Goal: Task Accomplishment & Management: Use online tool/utility

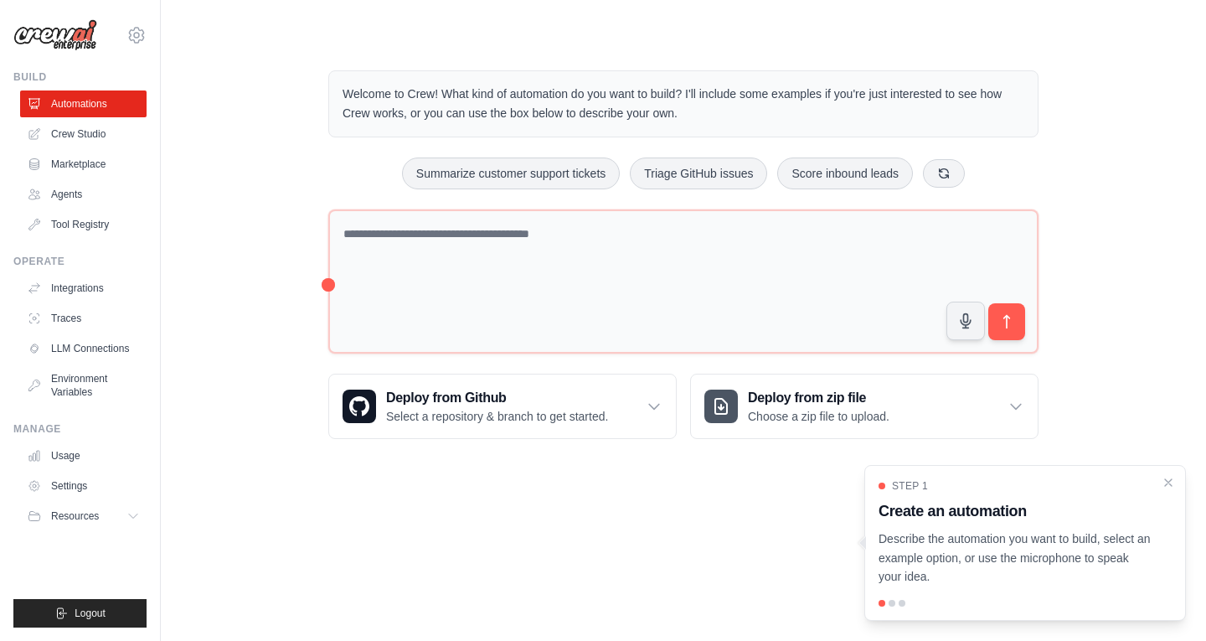
click at [367, 90] on p "Welcome to Crew! What kind of automation do you want to build? I'll include som…" at bounding box center [684, 104] width 682 height 39
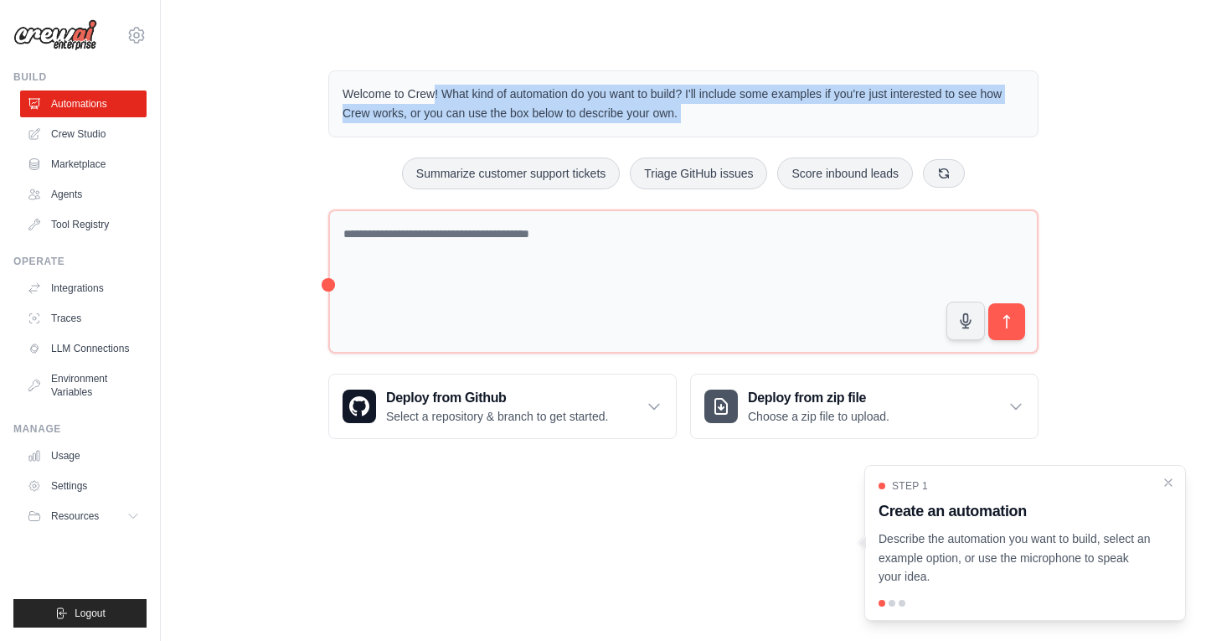
drag, startPoint x: 367, startPoint y: 90, endPoint x: 704, endPoint y: 115, distance: 338.4
click at [704, 115] on p "Welcome to Crew! What kind of automation do you want to build? I'll include som…" at bounding box center [684, 104] width 682 height 39
copy div "Welcome to Crew! What kind of automation do you want to build? I'll include som…"
click at [83, 289] on link "Integrations" at bounding box center [85, 288] width 126 height 27
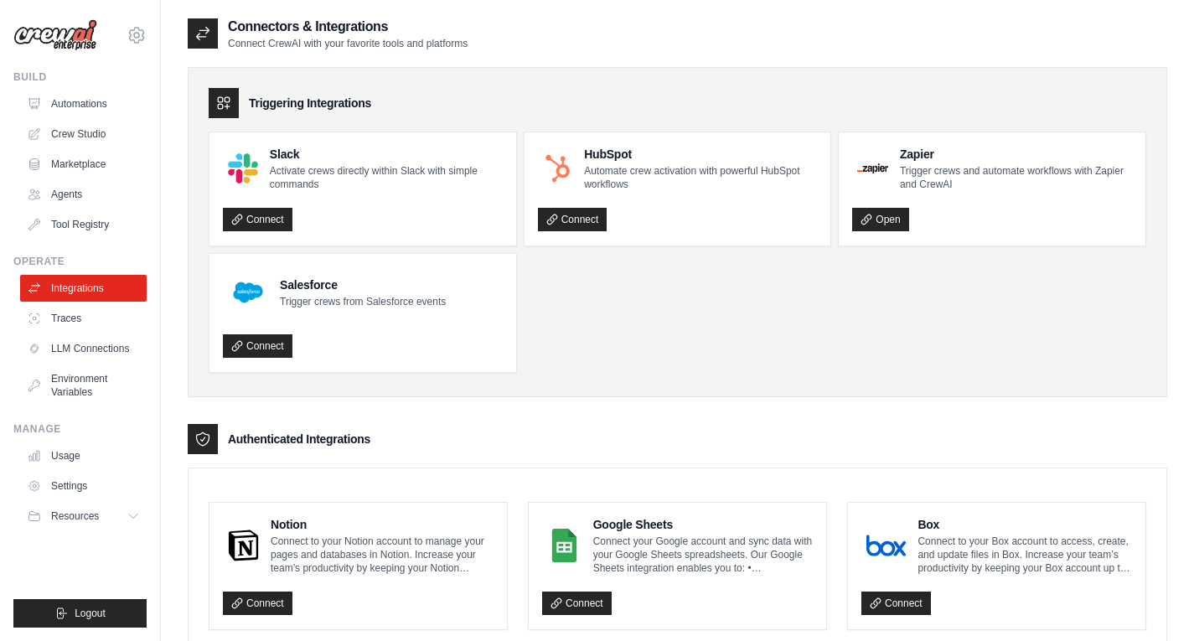
click at [208, 40] on icon at bounding box center [202, 33] width 17 height 17
click at [100, 319] on link "Traces" at bounding box center [85, 318] width 126 height 27
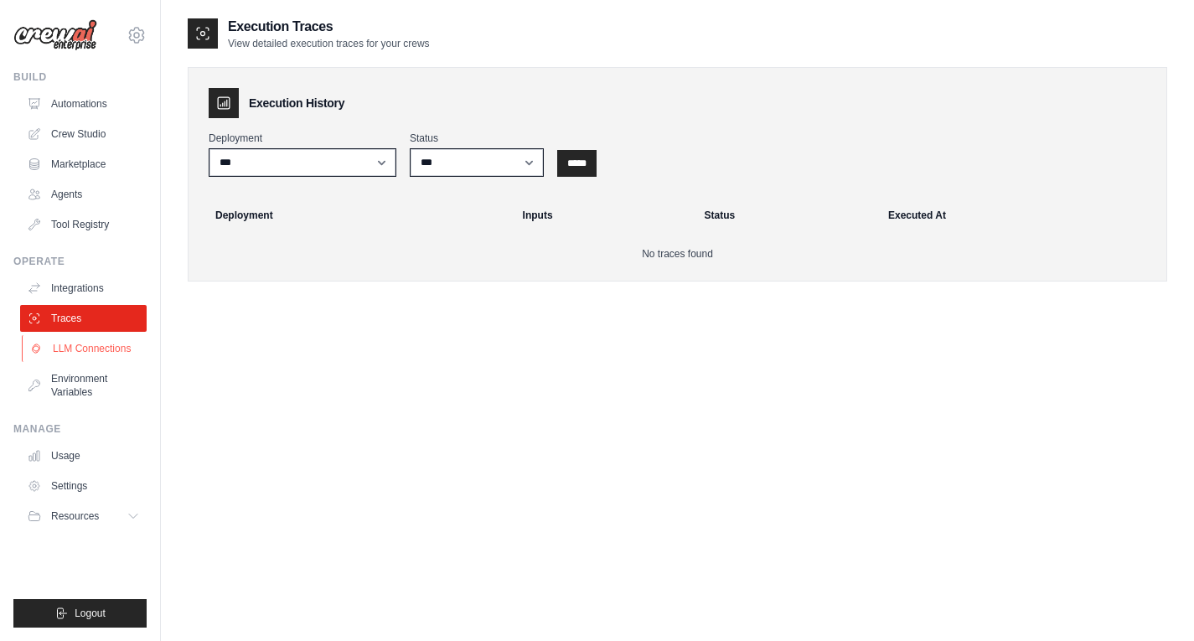
click at [101, 343] on link "LLM Connections" at bounding box center [85, 348] width 126 height 27
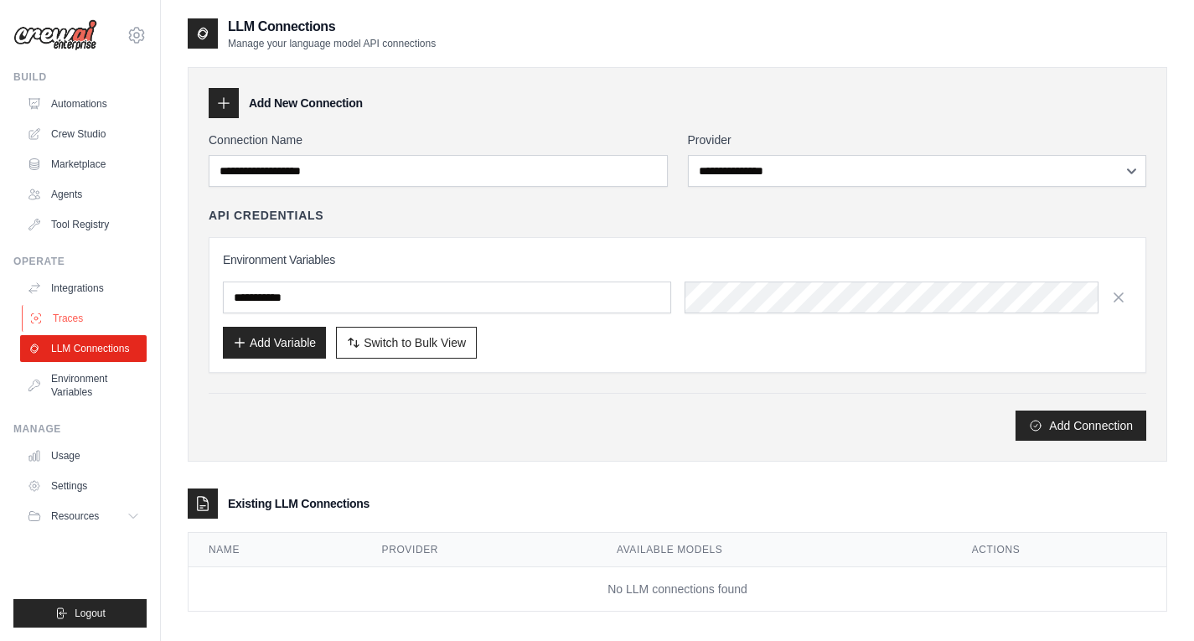
click at [94, 322] on link "Traces" at bounding box center [85, 318] width 126 height 27
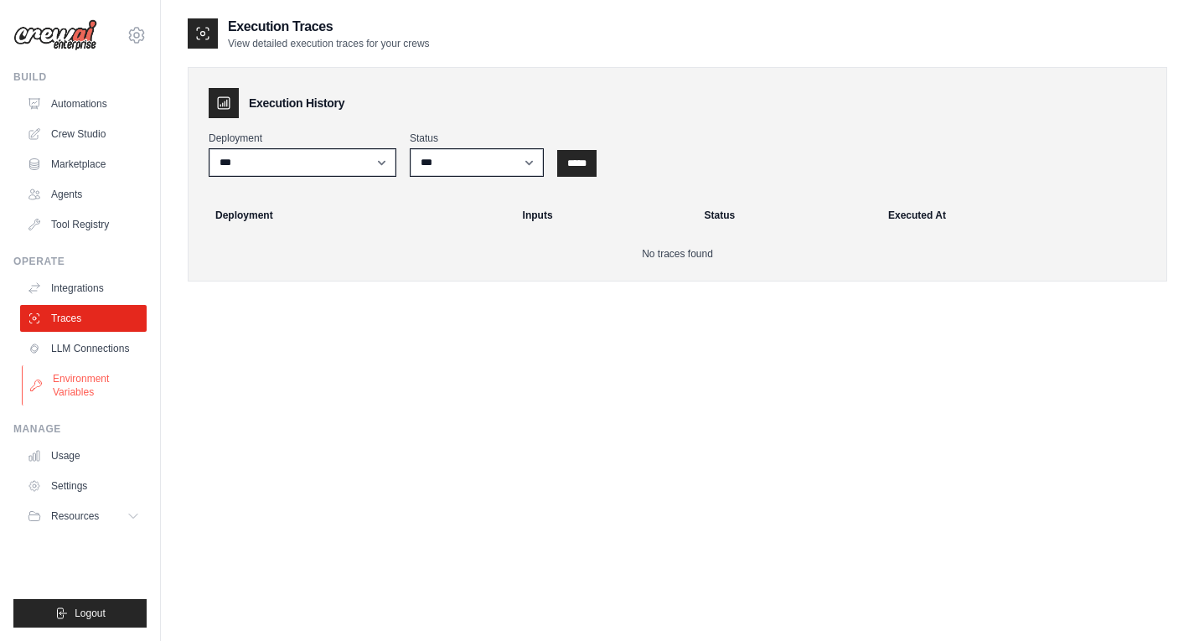
click at [106, 385] on link "Environment Variables" at bounding box center [85, 385] width 126 height 40
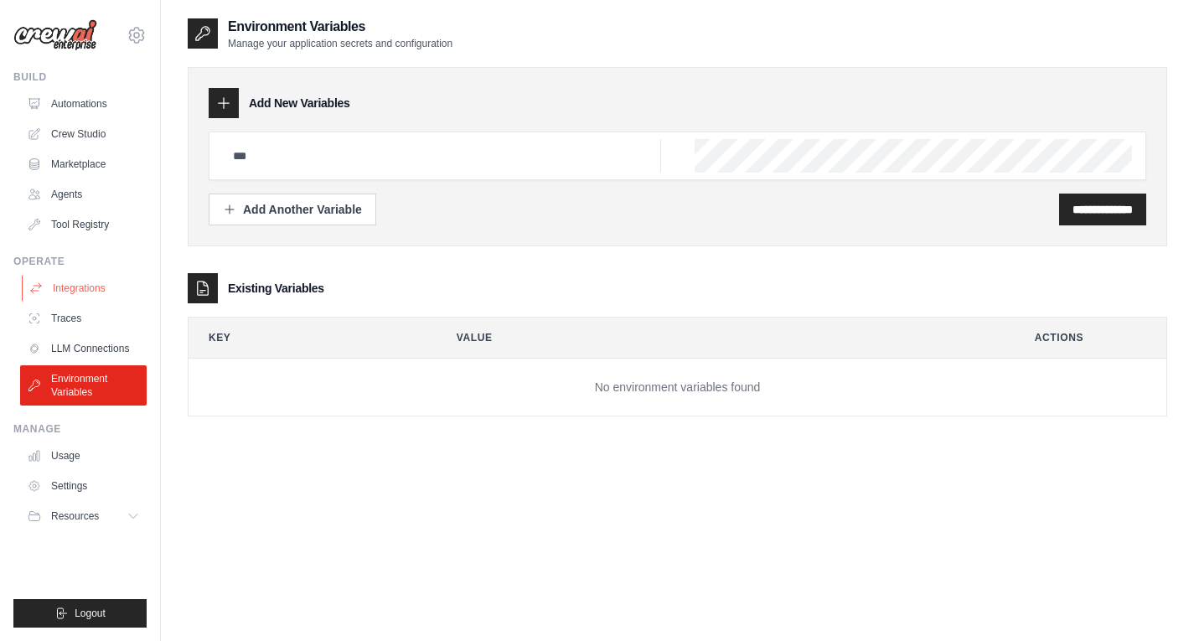
click at [92, 290] on link "Integrations" at bounding box center [85, 288] width 126 height 27
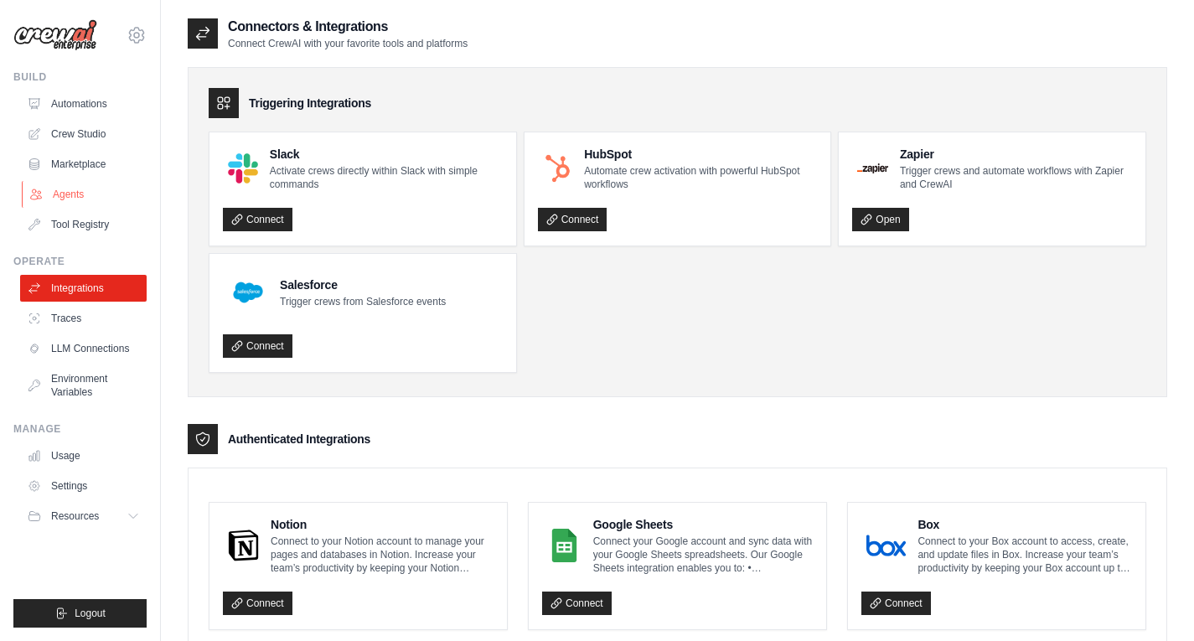
click at [91, 199] on link "Agents" at bounding box center [85, 194] width 126 height 27
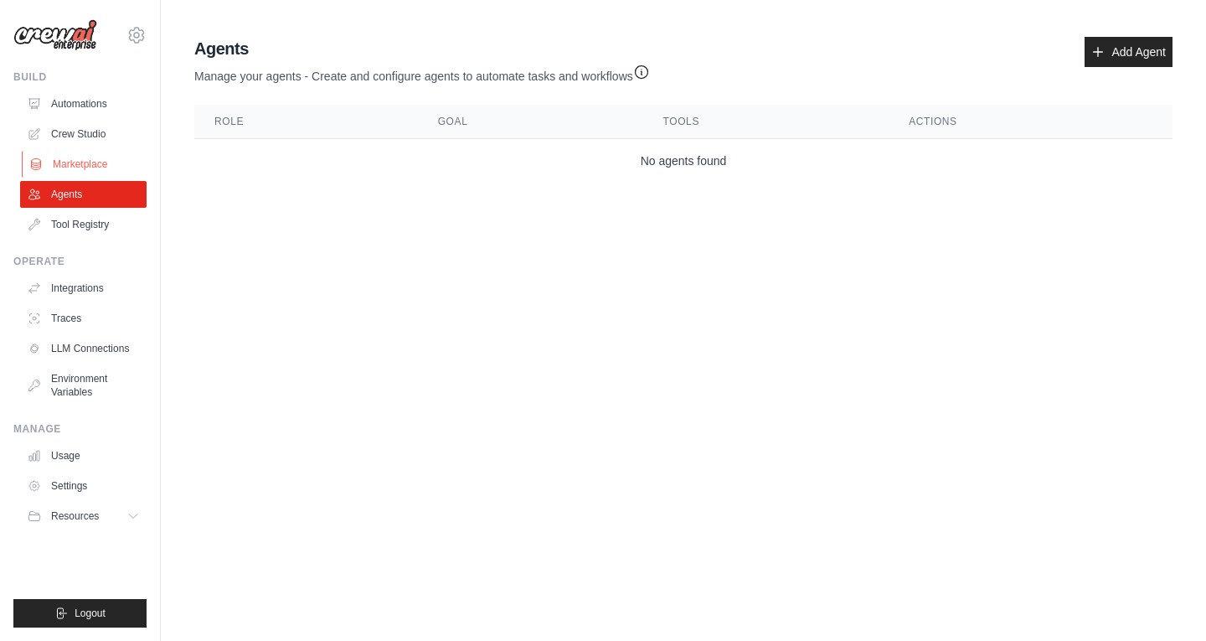
click at [92, 166] on link "Marketplace" at bounding box center [85, 164] width 126 height 27
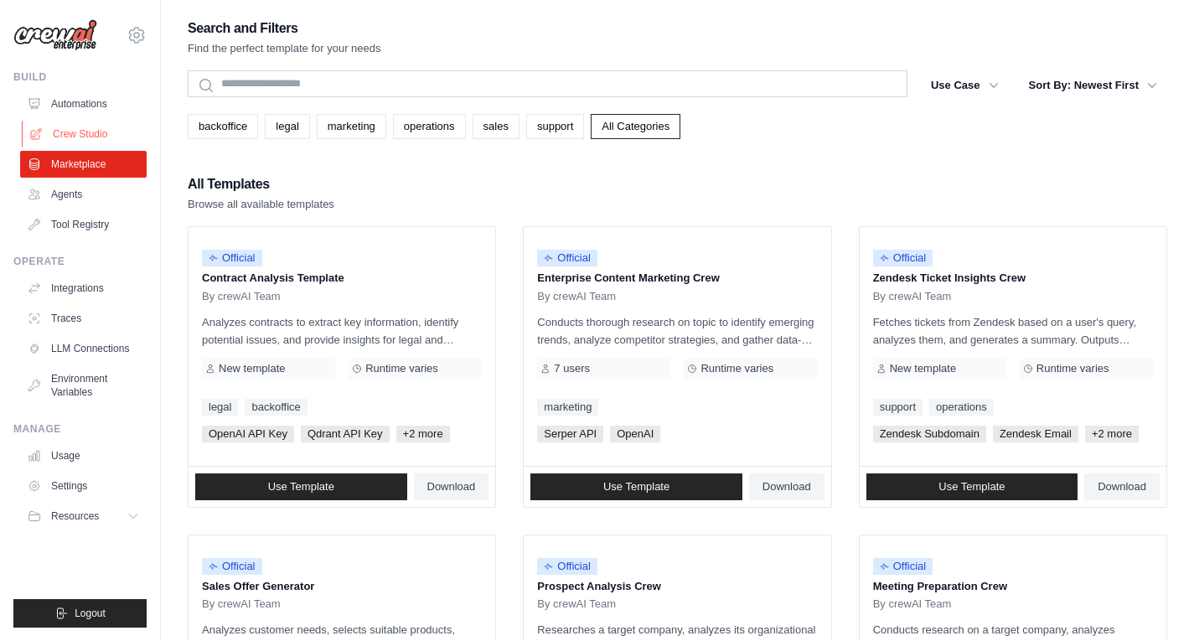
click at [92, 146] on link "Crew Studio" at bounding box center [85, 134] width 126 height 27
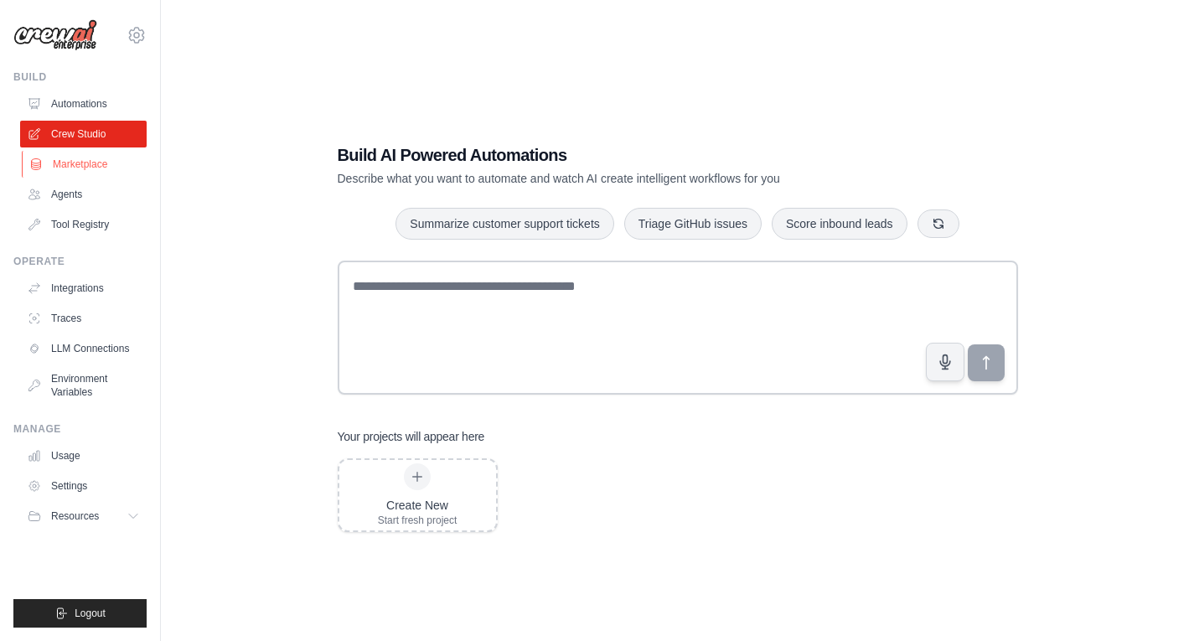
click at [78, 162] on link "Marketplace" at bounding box center [85, 164] width 126 height 27
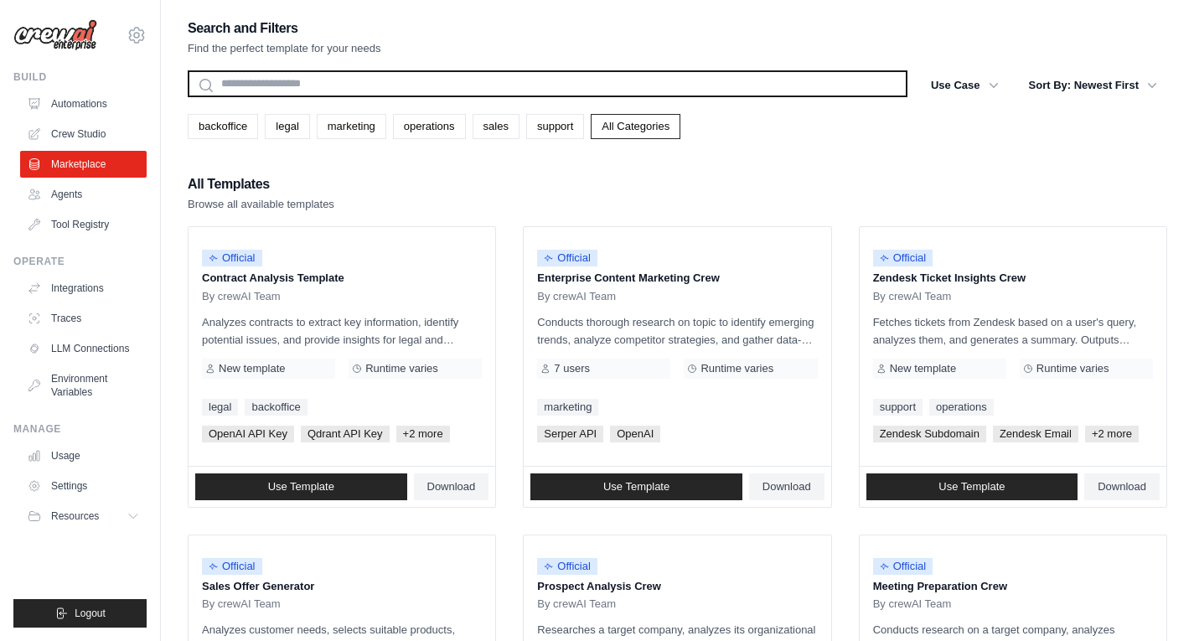
click at [358, 93] on input "text" at bounding box center [547, 83] width 719 height 27
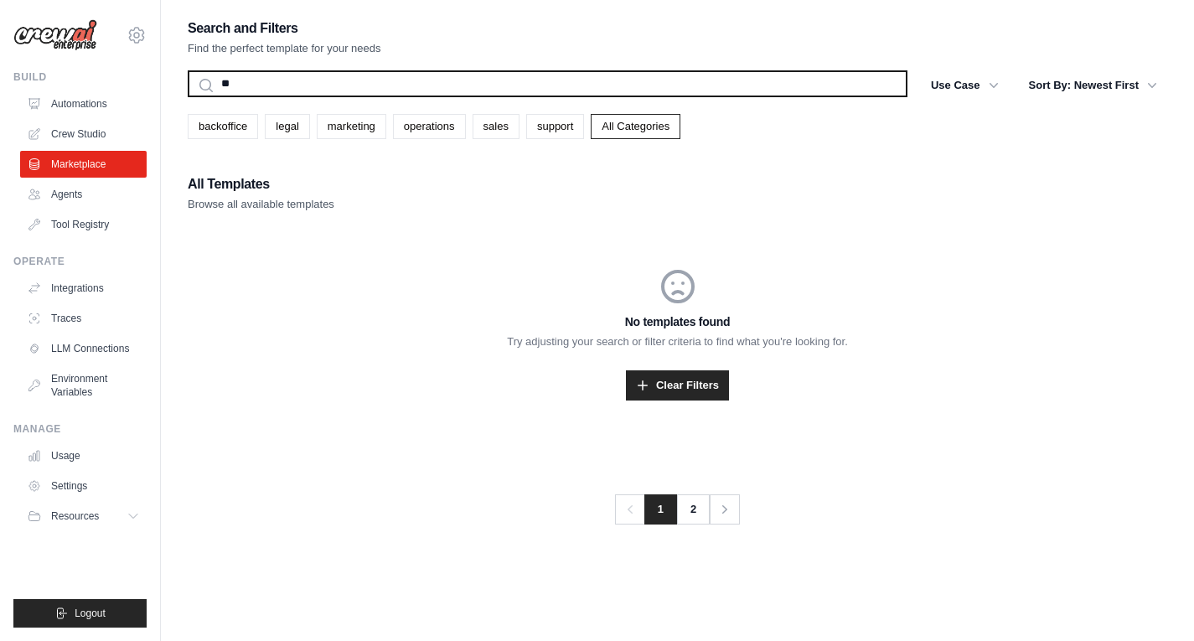
type input "*"
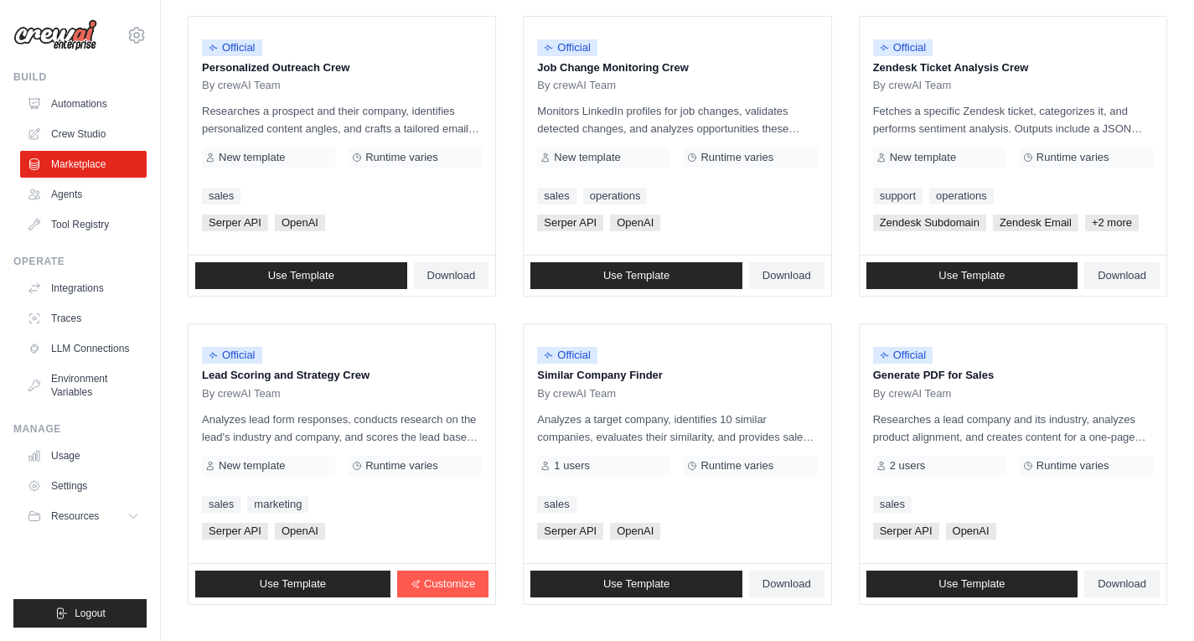
scroll to position [911, 0]
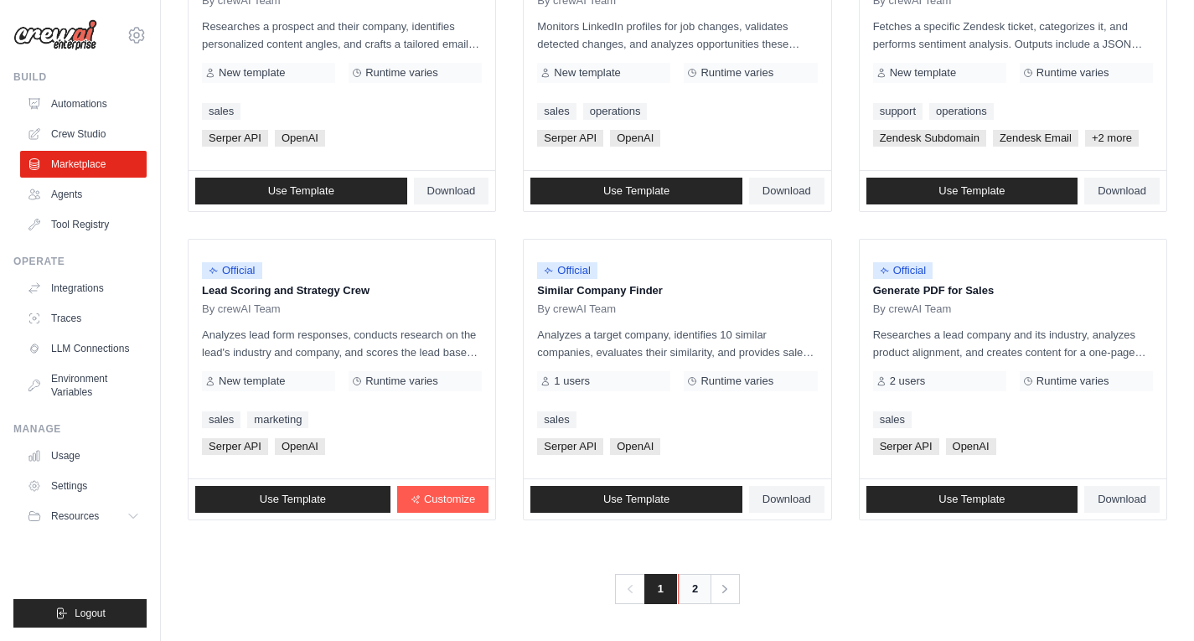
click at [701, 589] on link "2" at bounding box center [695, 589] width 34 height 30
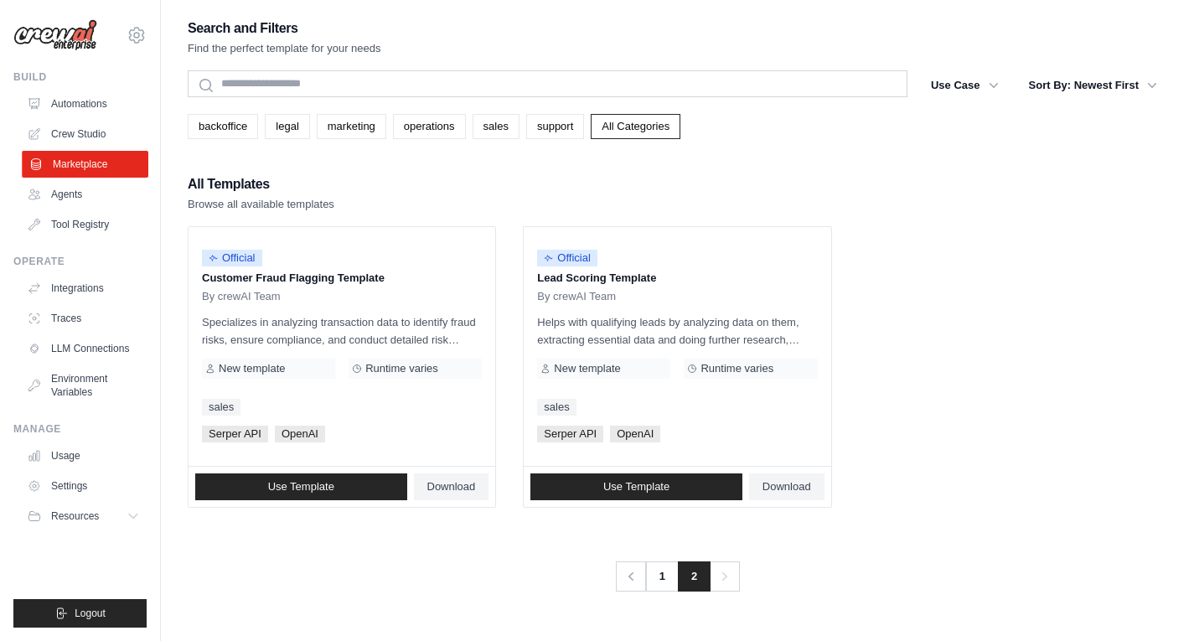
click at [95, 157] on link "Marketplace" at bounding box center [85, 164] width 126 height 27
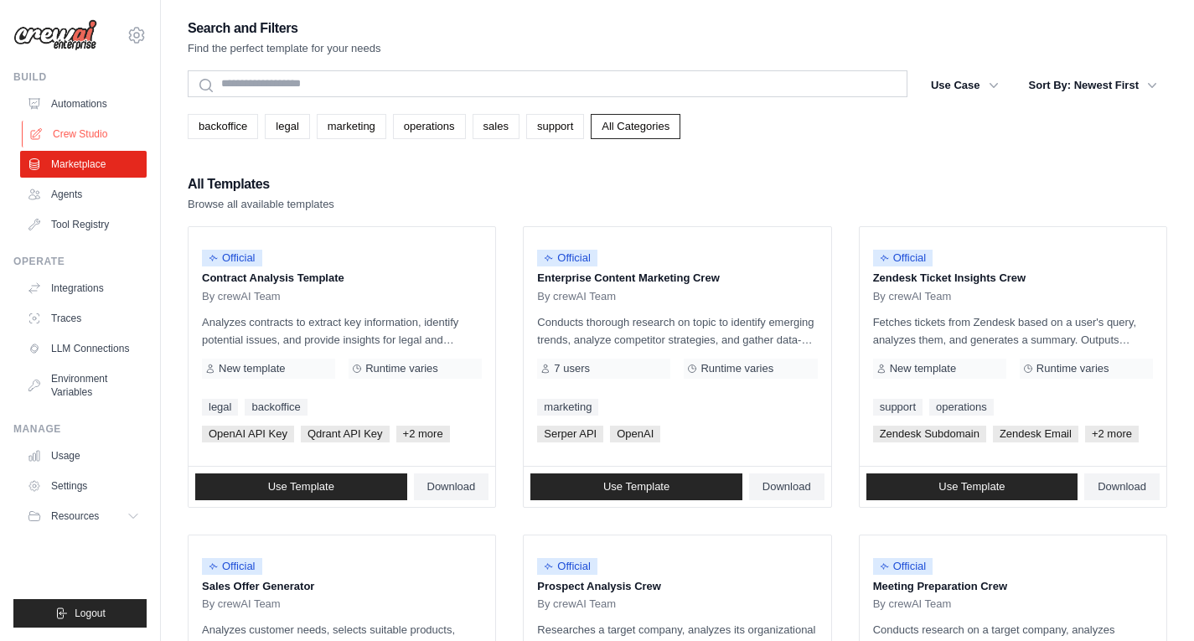
click at [90, 133] on link "Crew Studio" at bounding box center [85, 134] width 126 height 27
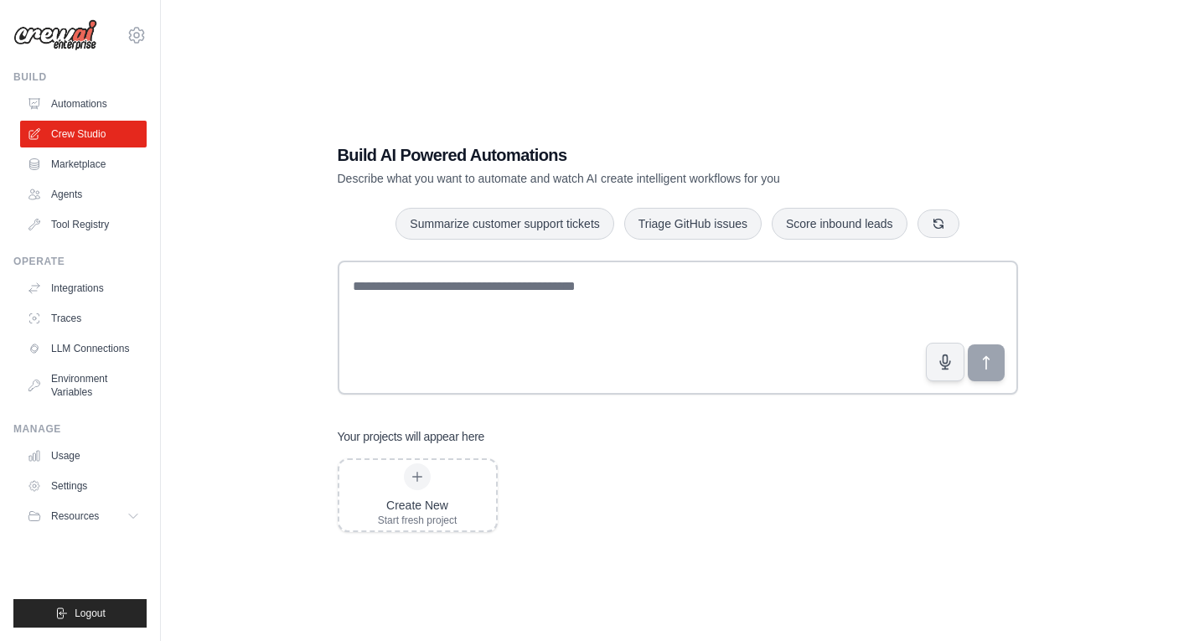
click at [349, 145] on h1 "Build AI Powered Automations" at bounding box center [619, 154] width 563 height 23
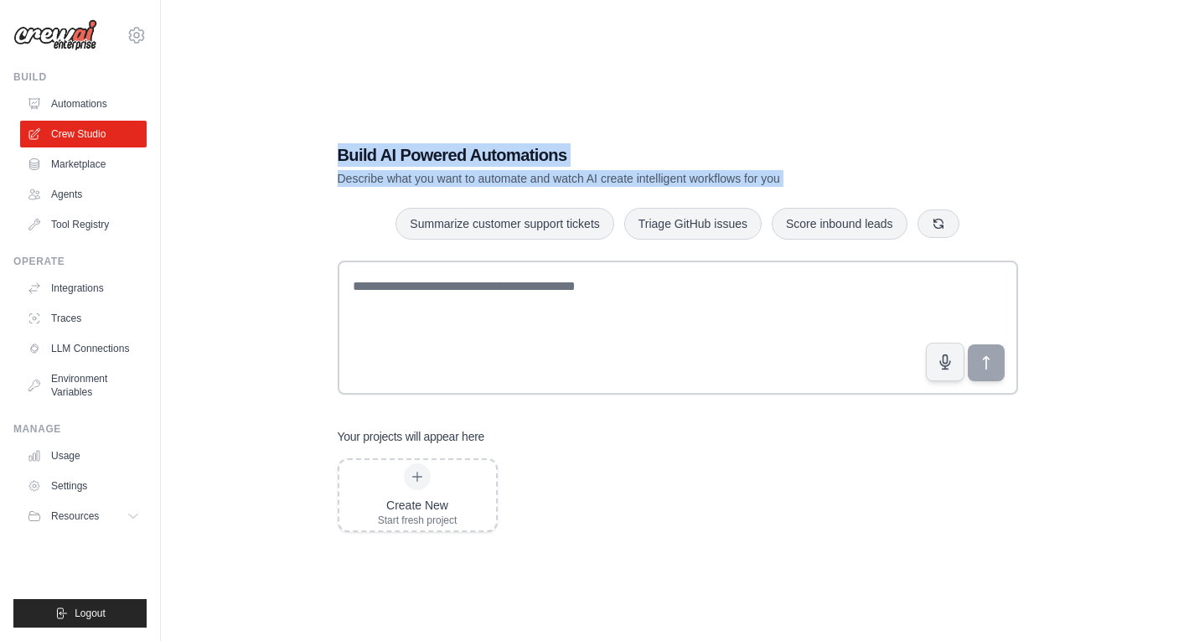
drag, startPoint x: 349, startPoint y: 145, endPoint x: 797, endPoint y: 184, distance: 449.8
click at [797, 184] on div "Build AI Powered Automations Describe what you want to automate and watch AI cr…" at bounding box center [619, 165] width 563 height 44
copy div "Build AI Powered Automations Describe what you want to automate and watch AI cr…"
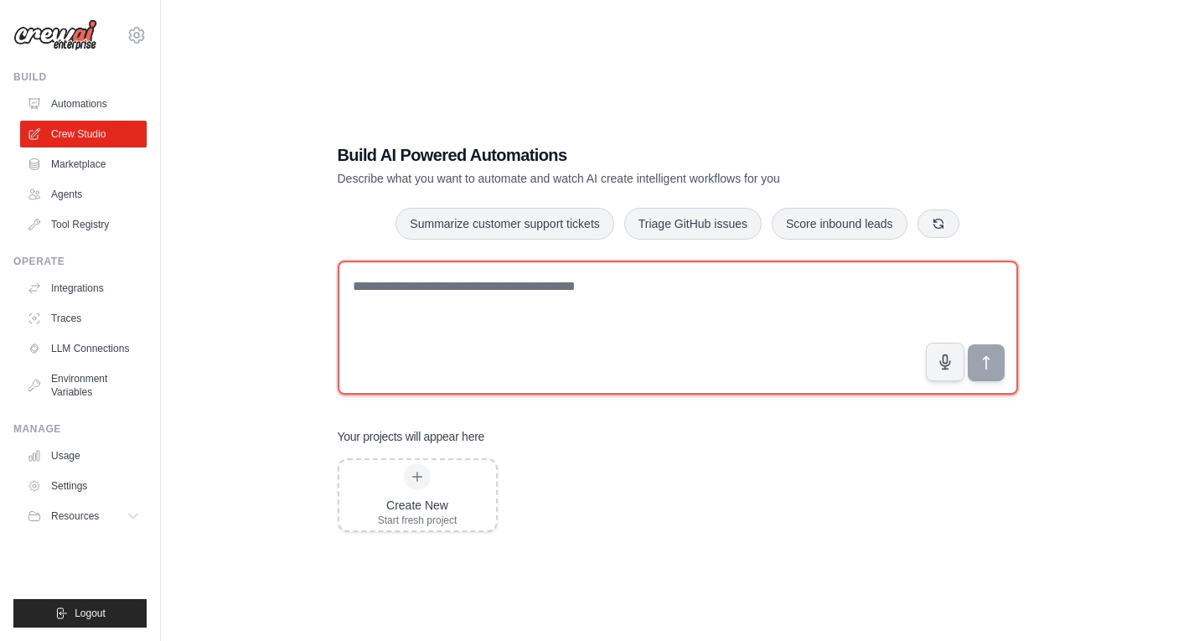
click at [488, 317] on textarea at bounding box center [678, 327] width 680 height 134
paste textarea "**********"
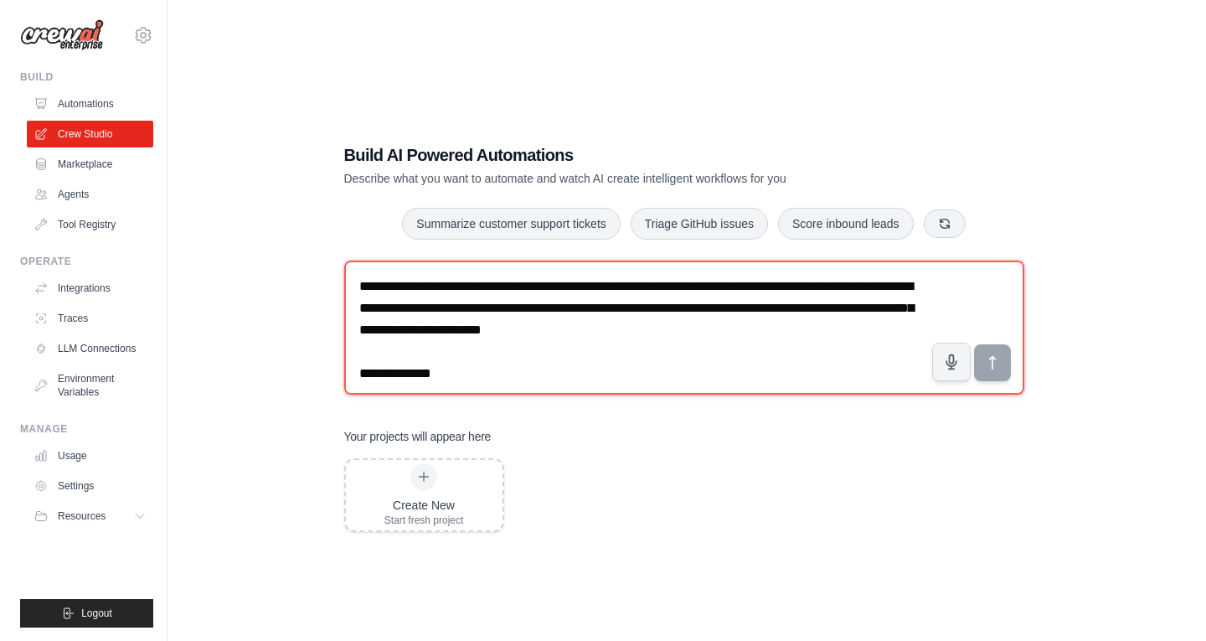
scroll to position [1055, 0]
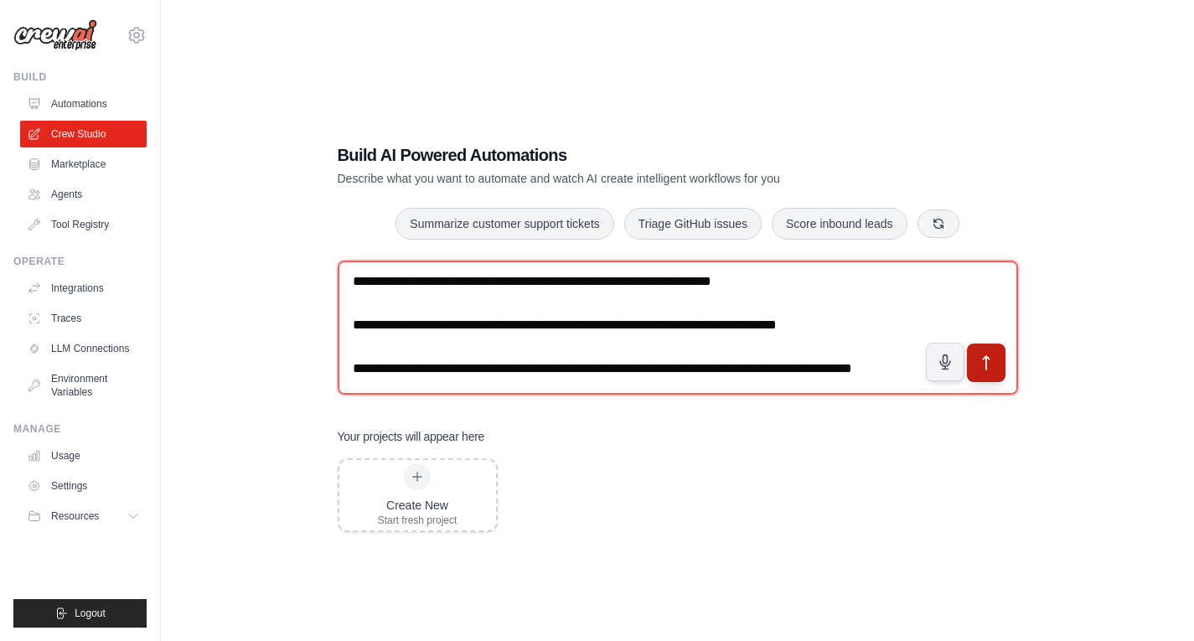
type textarea "**********"
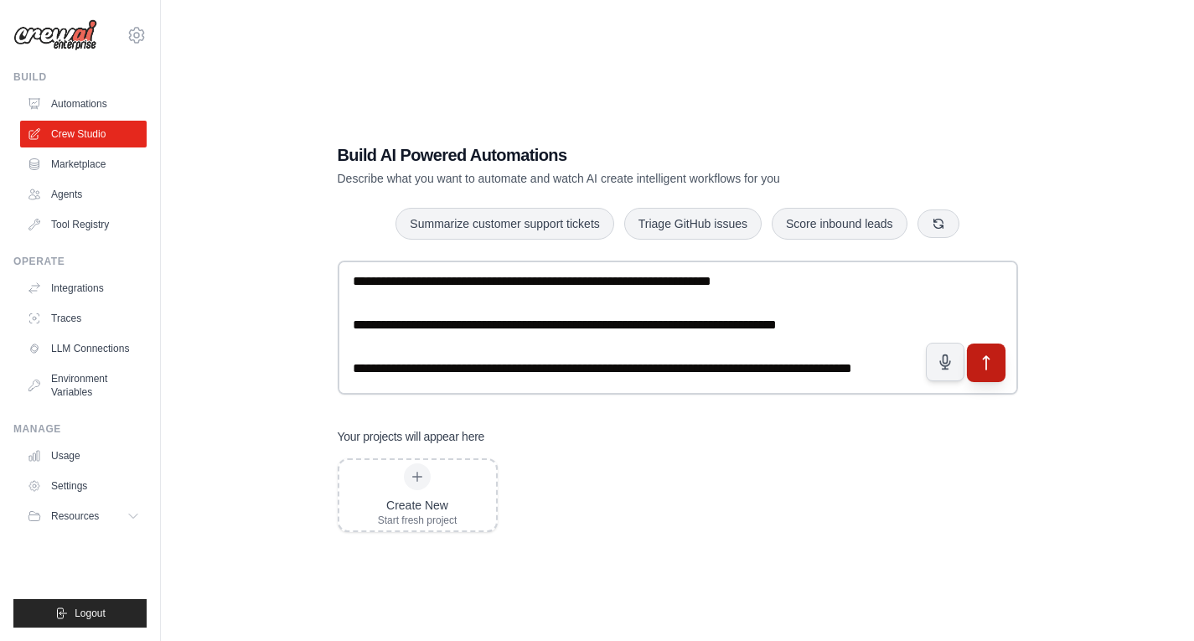
click at [996, 372] on button "submit" at bounding box center [985, 362] width 39 height 39
click at [92, 105] on link "Automations" at bounding box center [85, 103] width 126 height 27
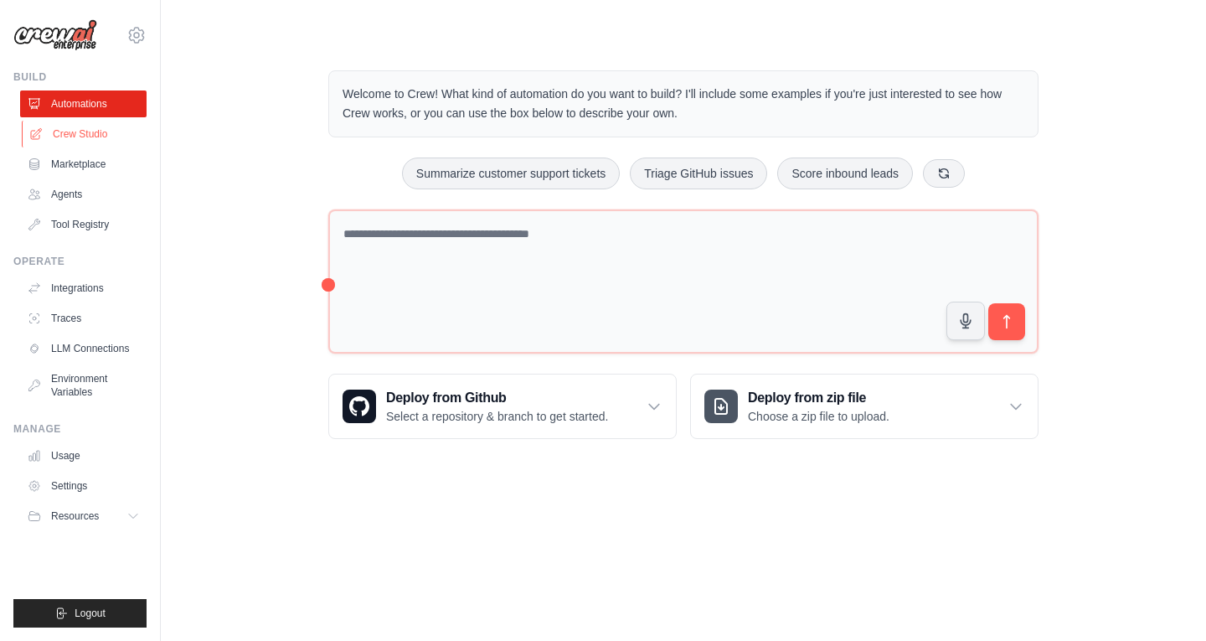
click at [87, 128] on link "Crew Studio" at bounding box center [85, 134] width 126 height 27
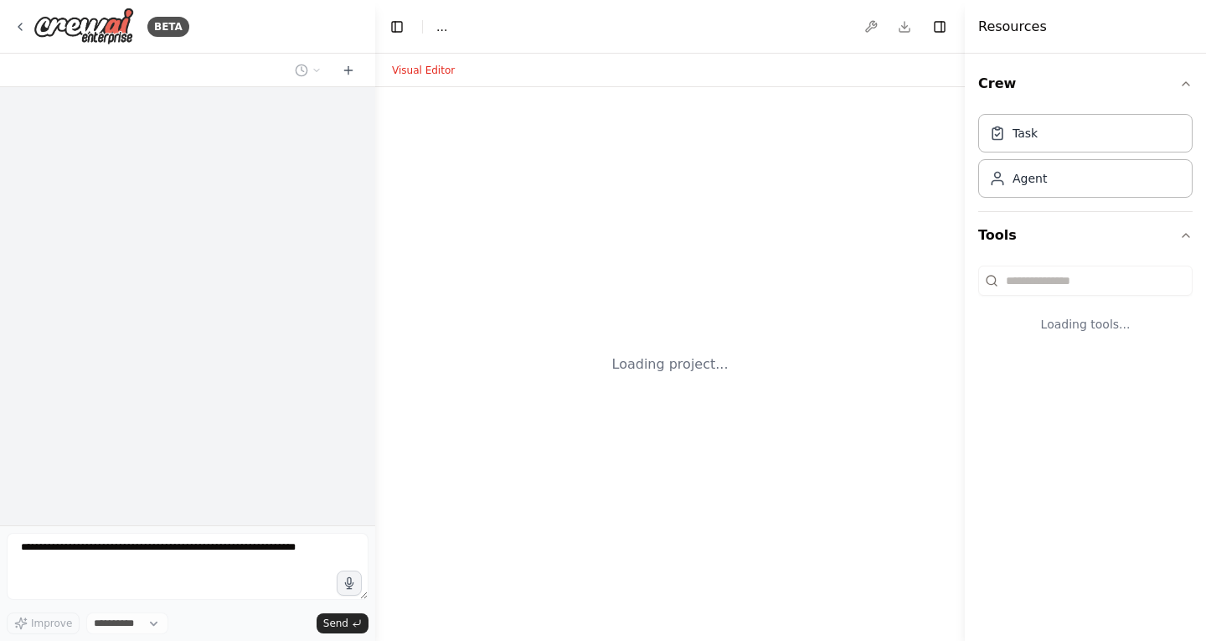
select select "****"
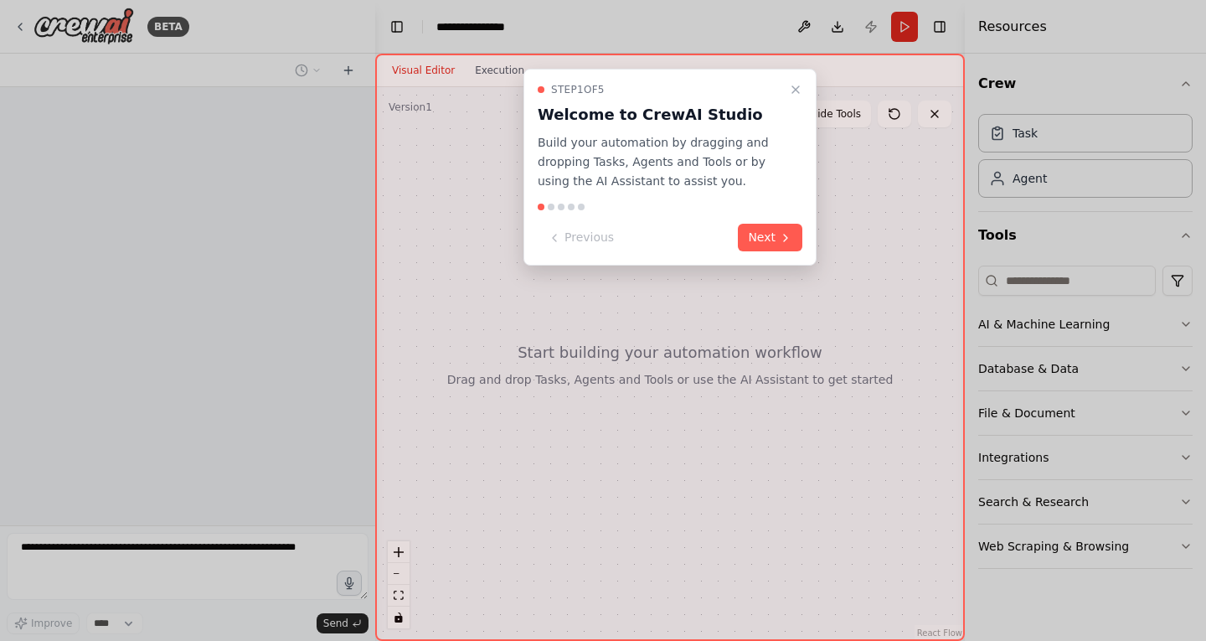
scroll to position [220, 0]
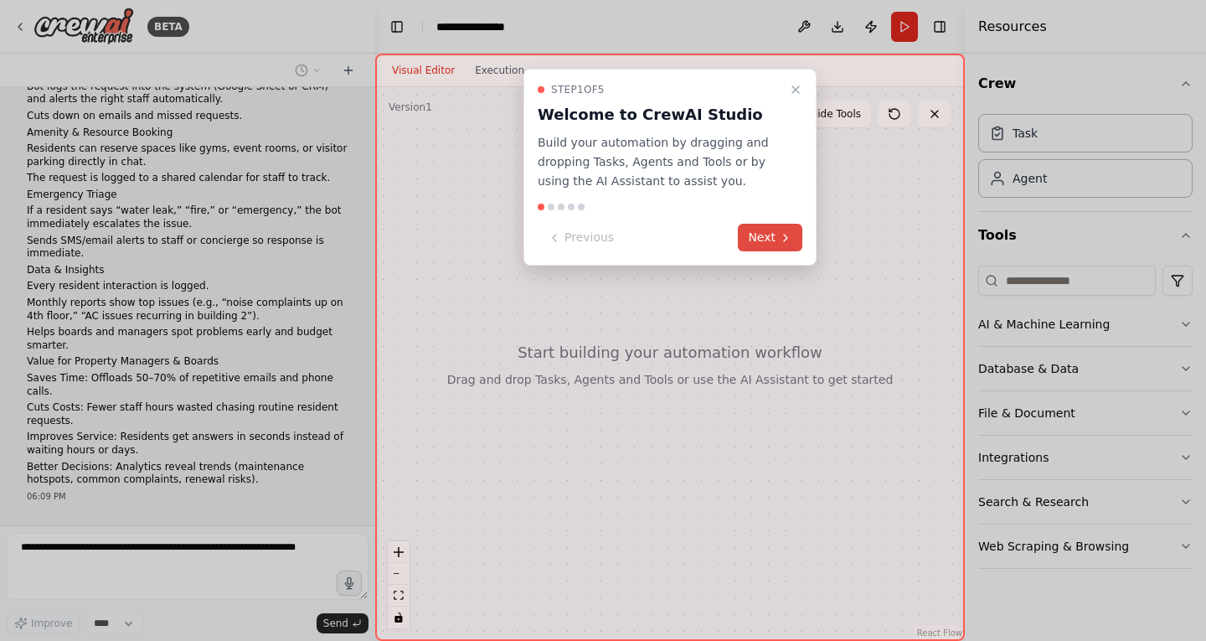
click at [767, 231] on button "Next" at bounding box center [770, 238] width 64 height 28
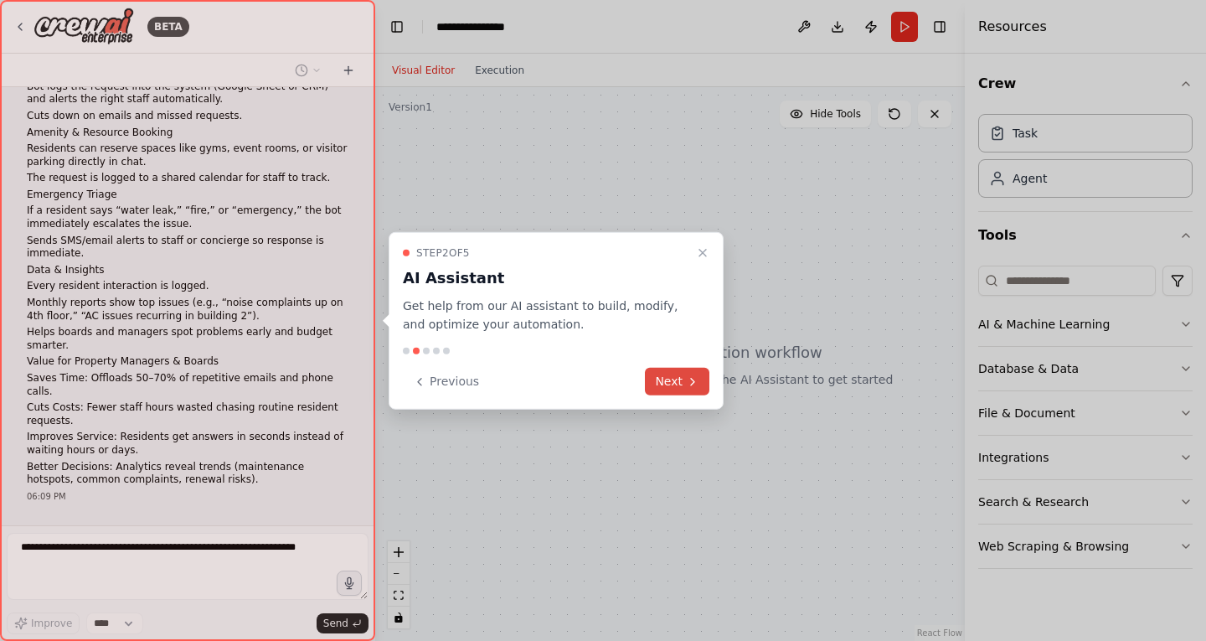
click at [706, 385] on button "Next" at bounding box center [677, 382] width 64 height 28
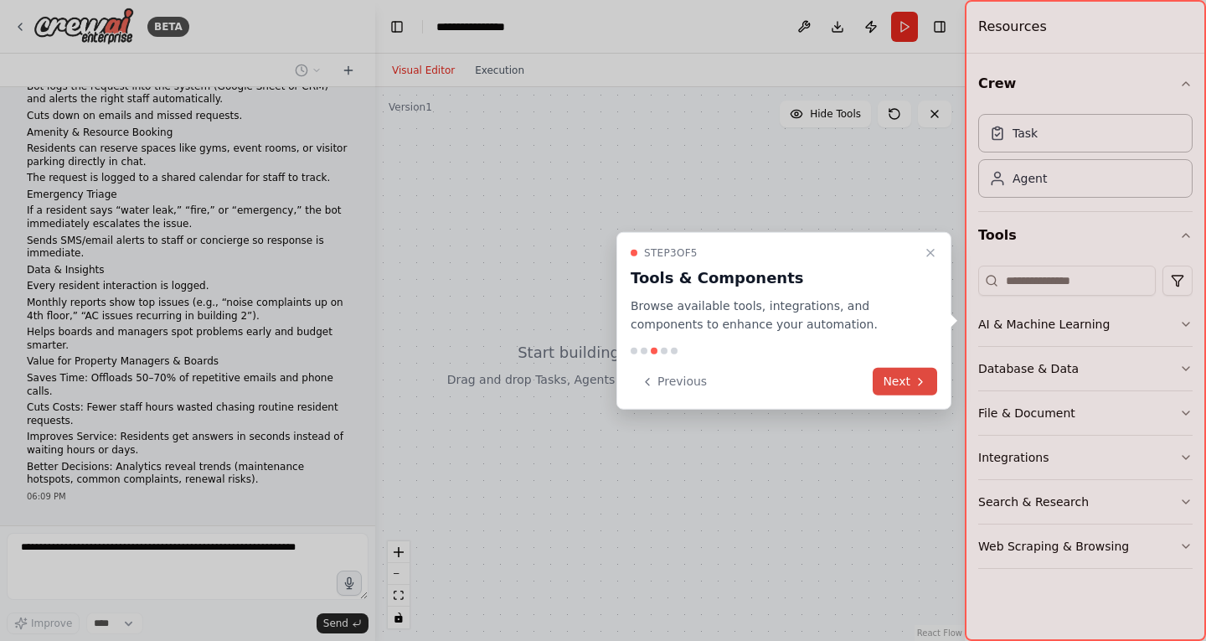
click at [900, 387] on button "Next" at bounding box center [905, 382] width 64 height 28
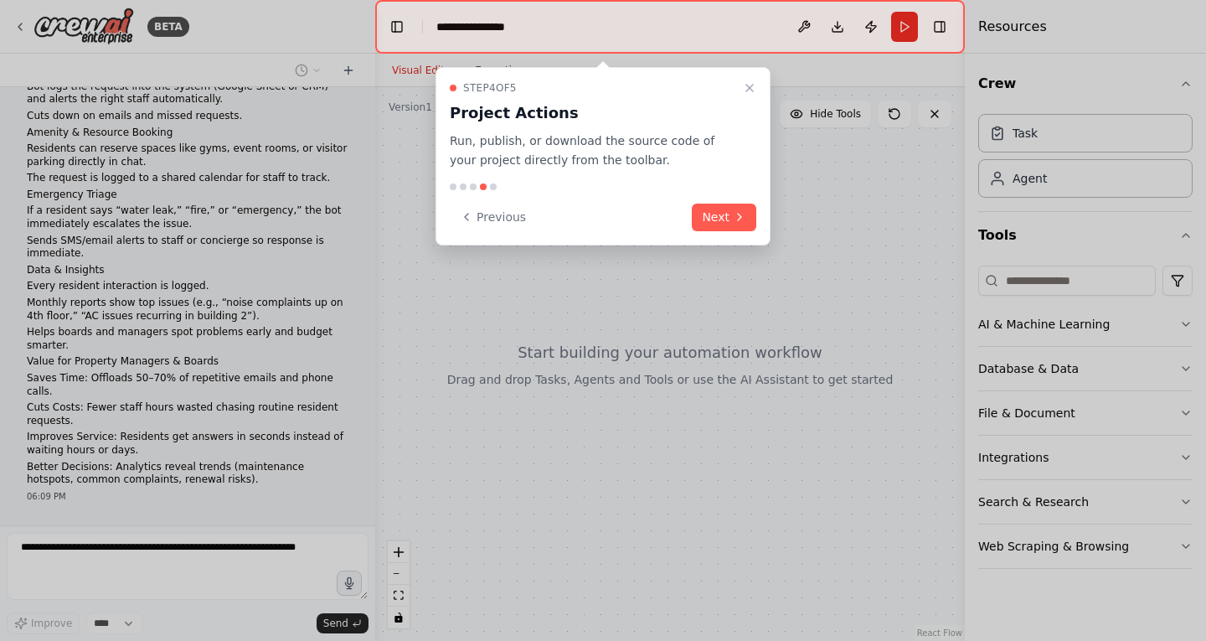
click at [694, 201] on div "Step 4 of 5 Project Actions Run, publish, or download the source code of your p…" at bounding box center [603, 156] width 335 height 178
click at [723, 221] on button "Next" at bounding box center [724, 218] width 64 height 28
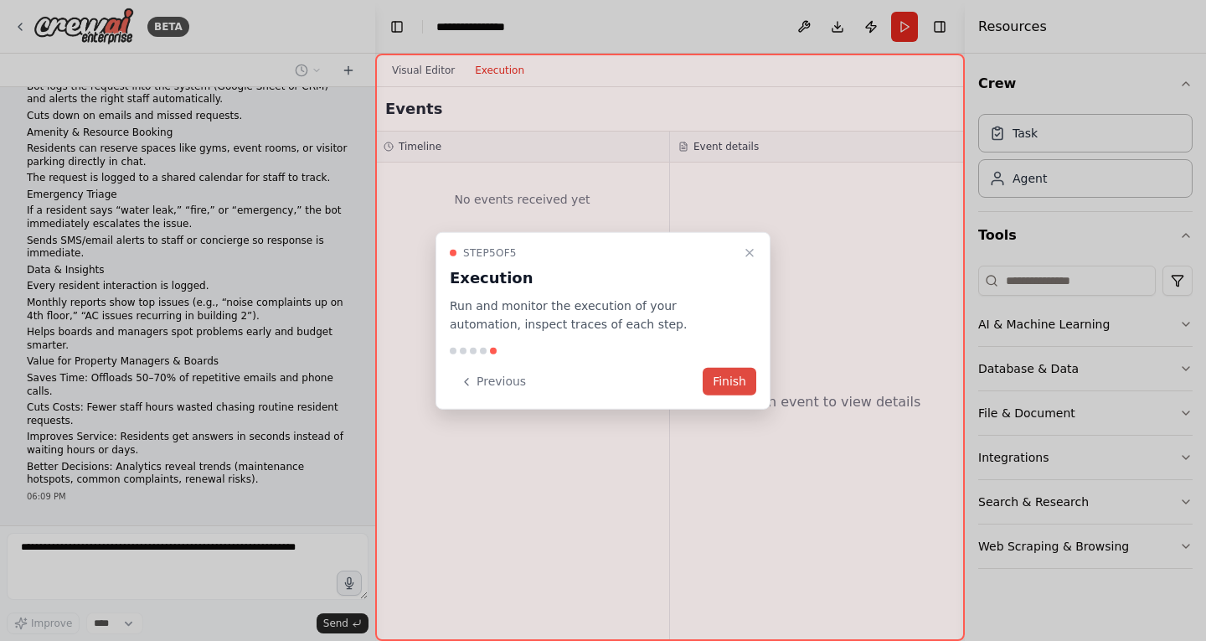
click at [737, 377] on button "Finish" at bounding box center [730, 382] width 54 height 28
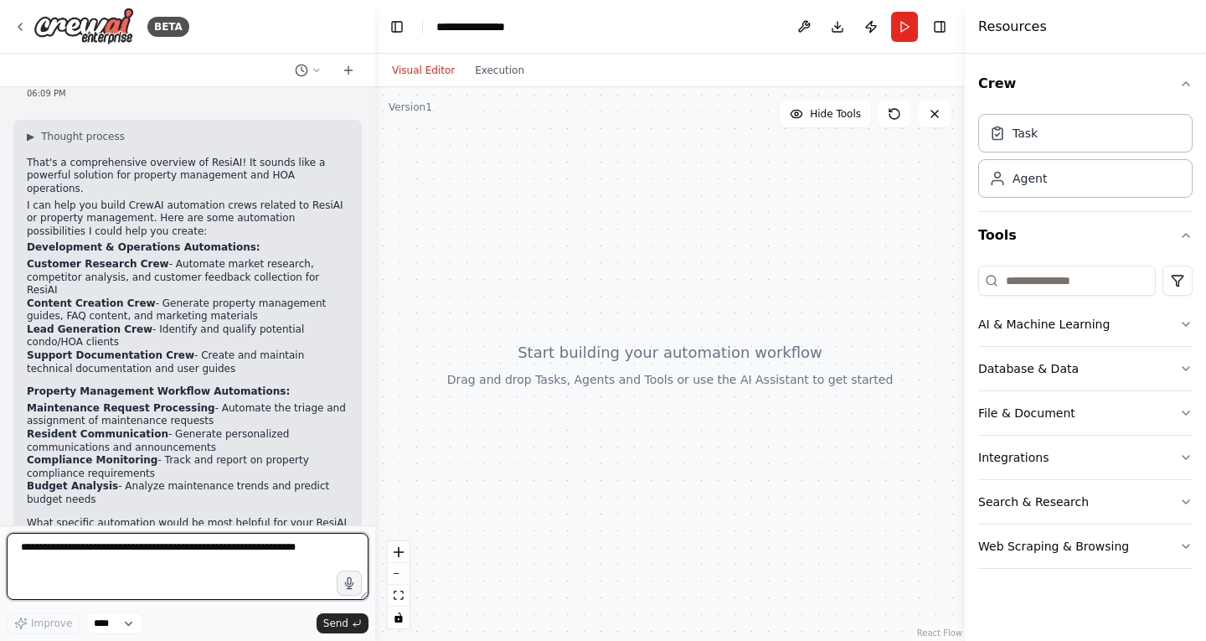
scroll to position [623, 0]
click at [220, 555] on textarea at bounding box center [188, 566] width 362 height 67
click at [236, 556] on textarea at bounding box center [188, 566] width 362 height 67
type textarea "**********"
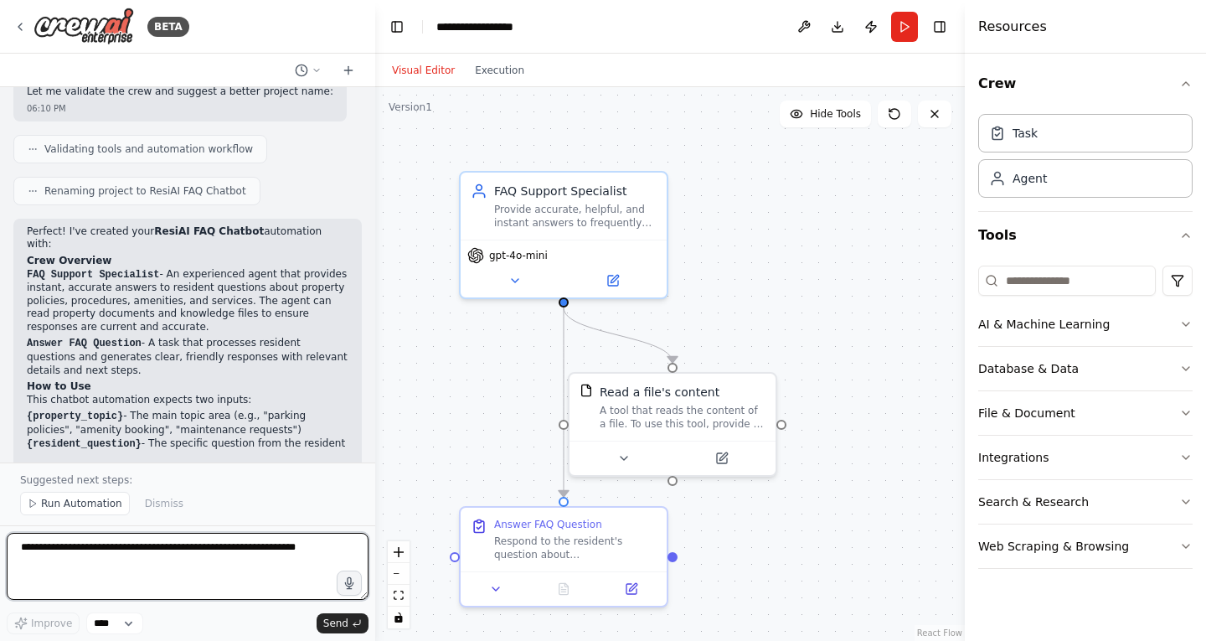
scroll to position [1751, 0]
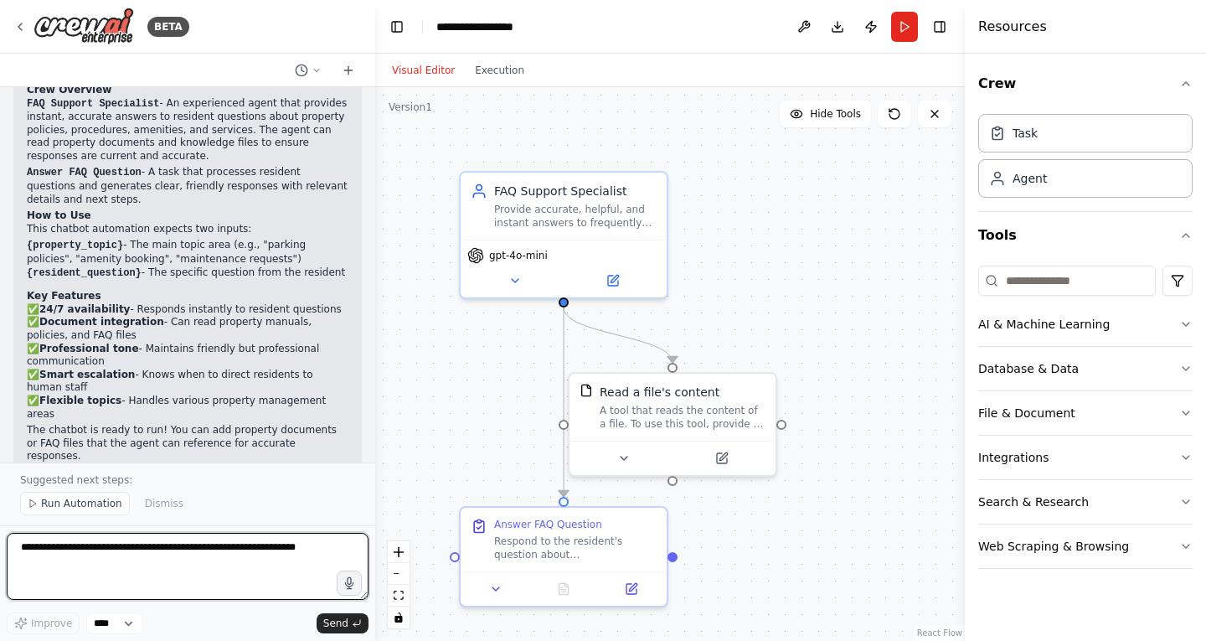
click at [174, 554] on textarea at bounding box center [188, 566] width 362 height 67
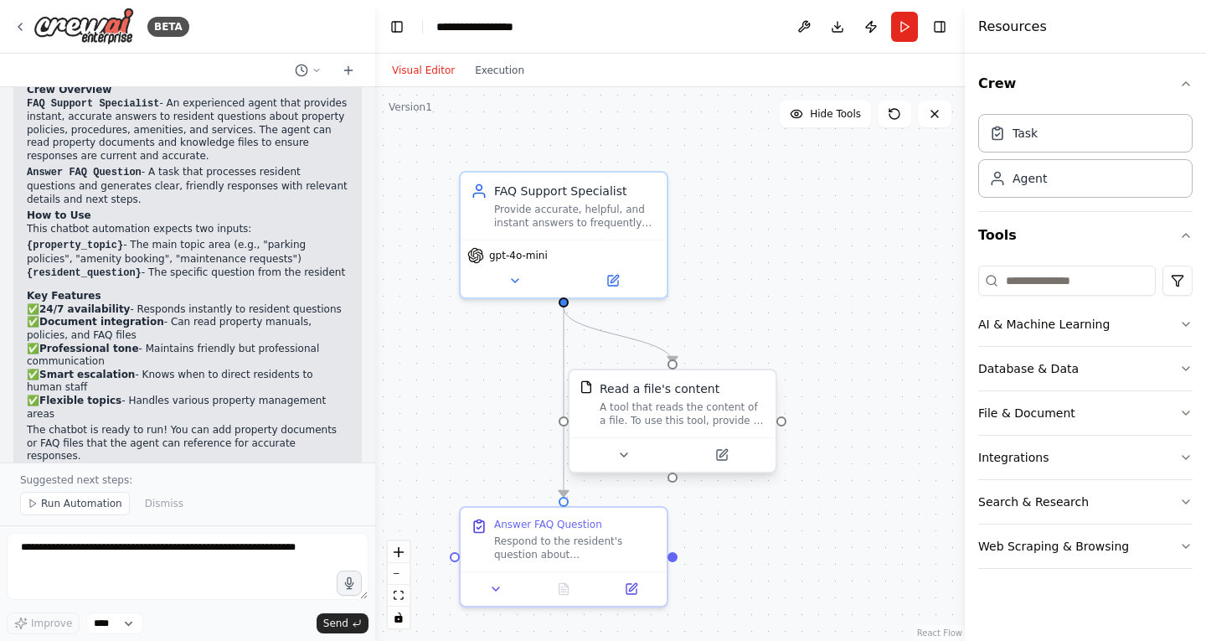
click at [728, 467] on div at bounding box center [673, 454] width 206 height 34
click at [631, 456] on button at bounding box center [623, 455] width 95 height 20
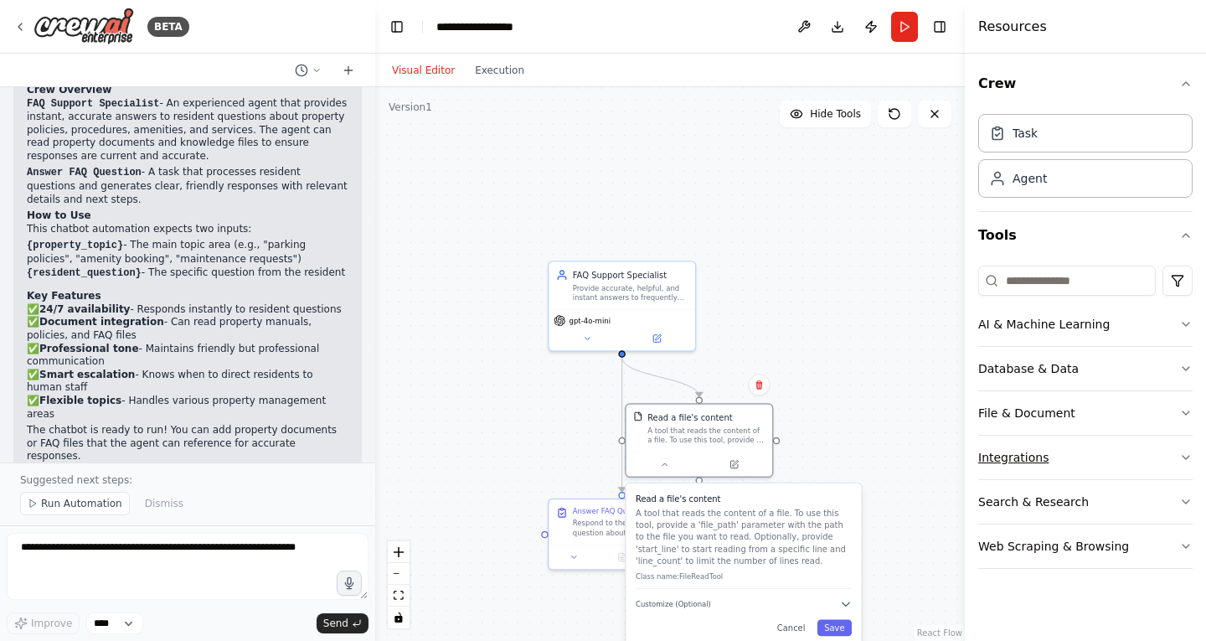
click at [1064, 462] on button "Integrations" at bounding box center [1085, 458] width 214 height 44
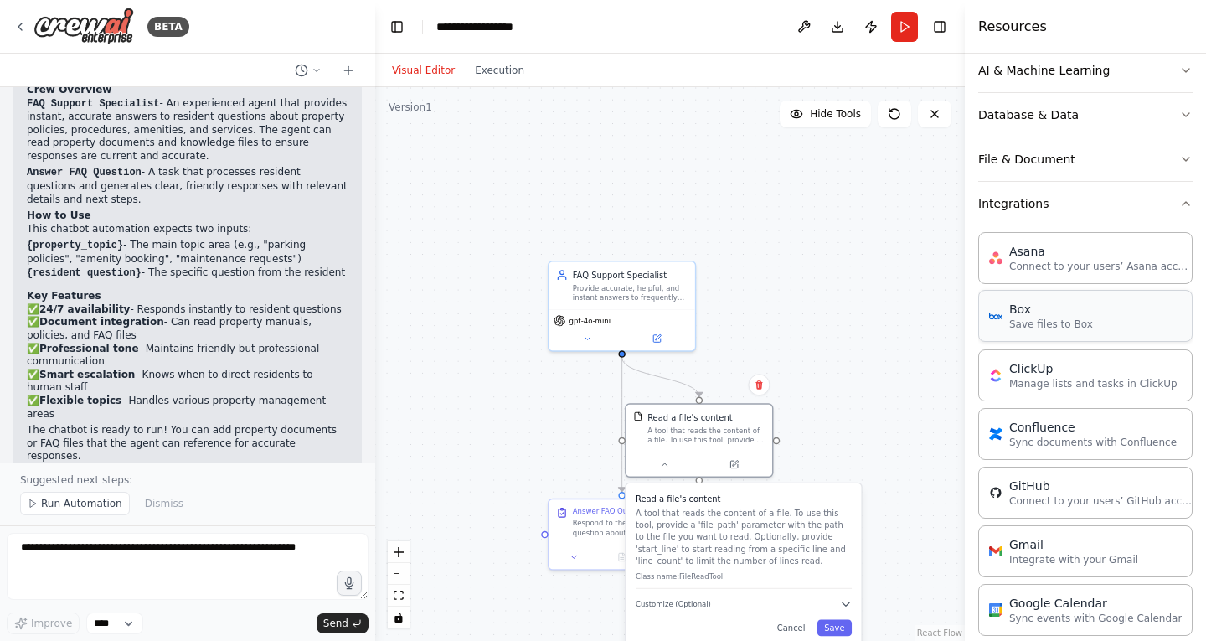
scroll to position [0, 0]
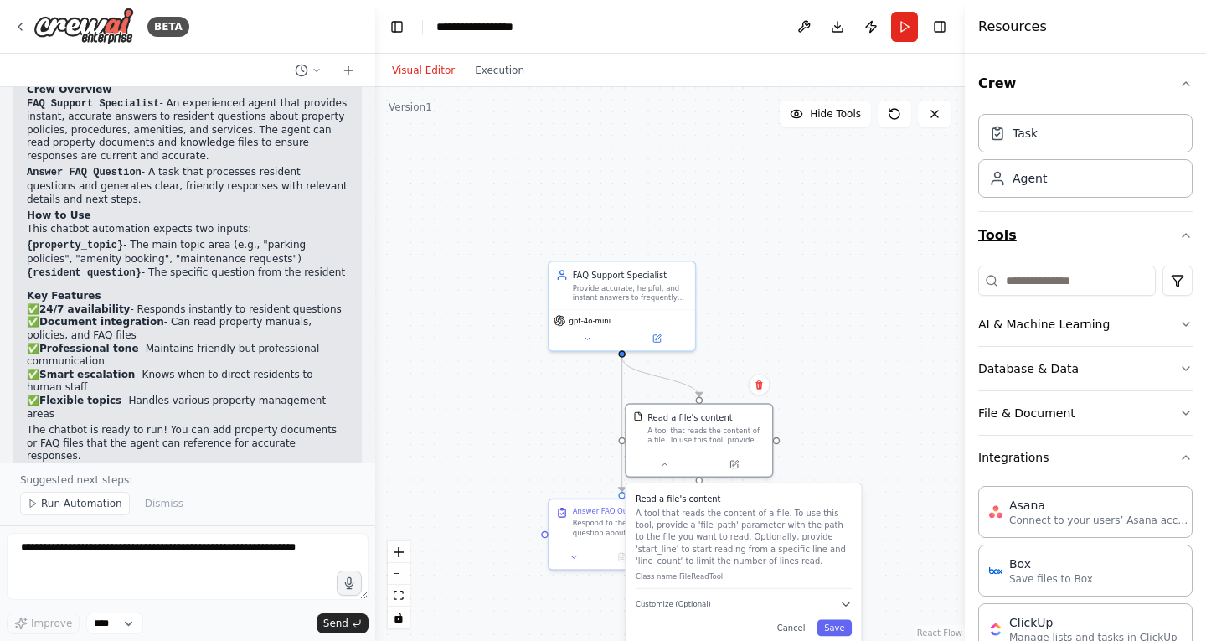
click at [1140, 230] on button "Tools" at bounding box center [1085, 235] width 214 height 47
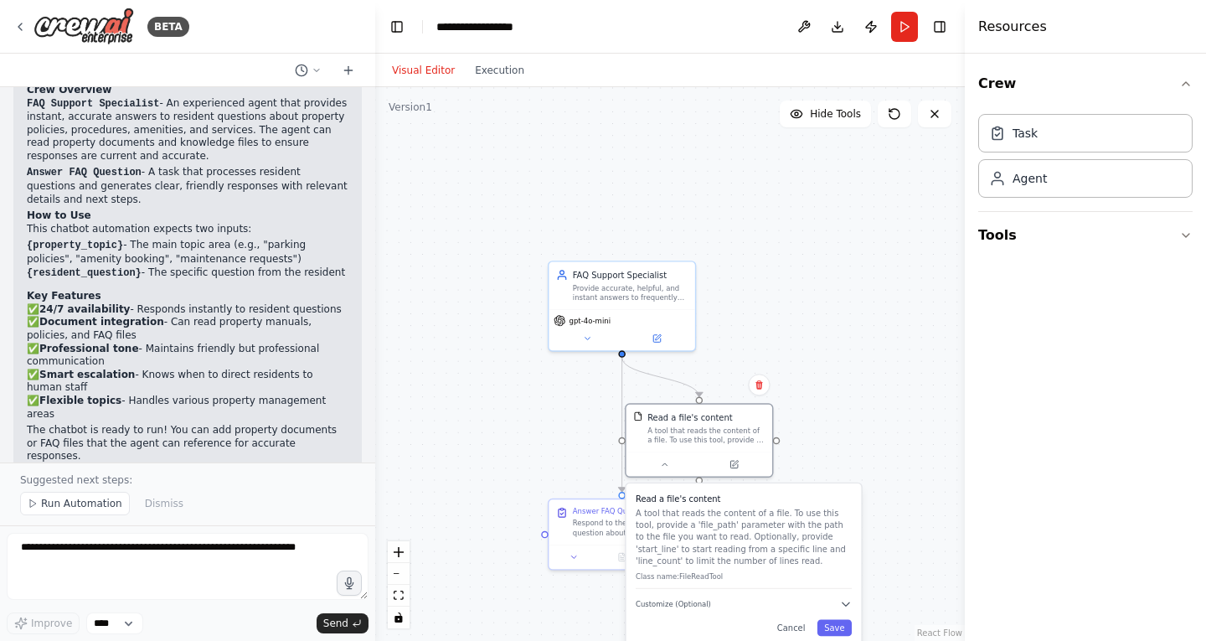
click at [482, 482] on div ".deletable-edge-delete-btn { width: 20px; height: 20px; border: 0px solid #ffff…" at bounding box center [670, 364] width 590 height 554
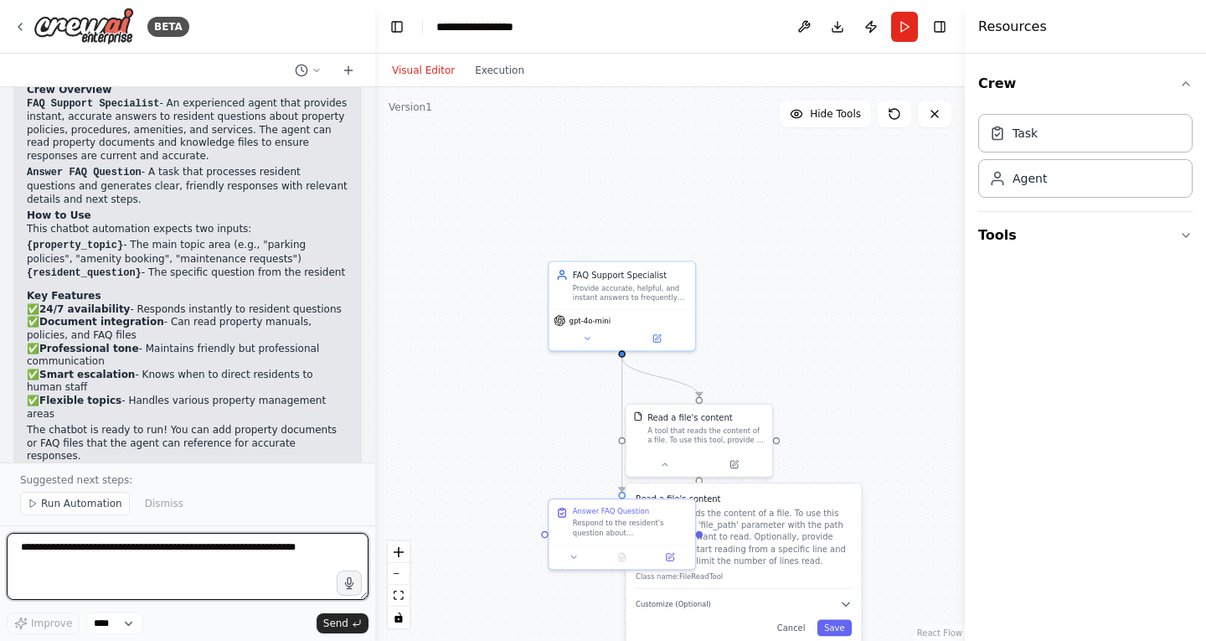
click at [167, 551] on textarea at bounding box center [188, 566] width 362 height 67
click at [224, 550] on textarea at bounding box center [188, 566] width 362 height 67
type textarea "**********"
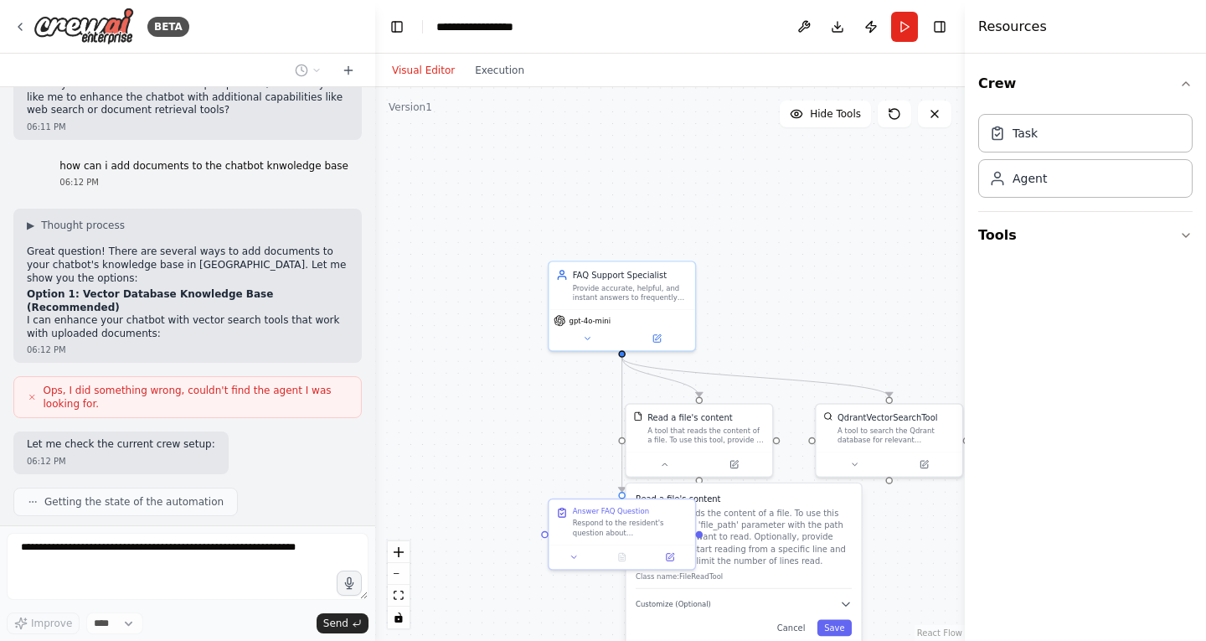
scroll to position [2193, 0]
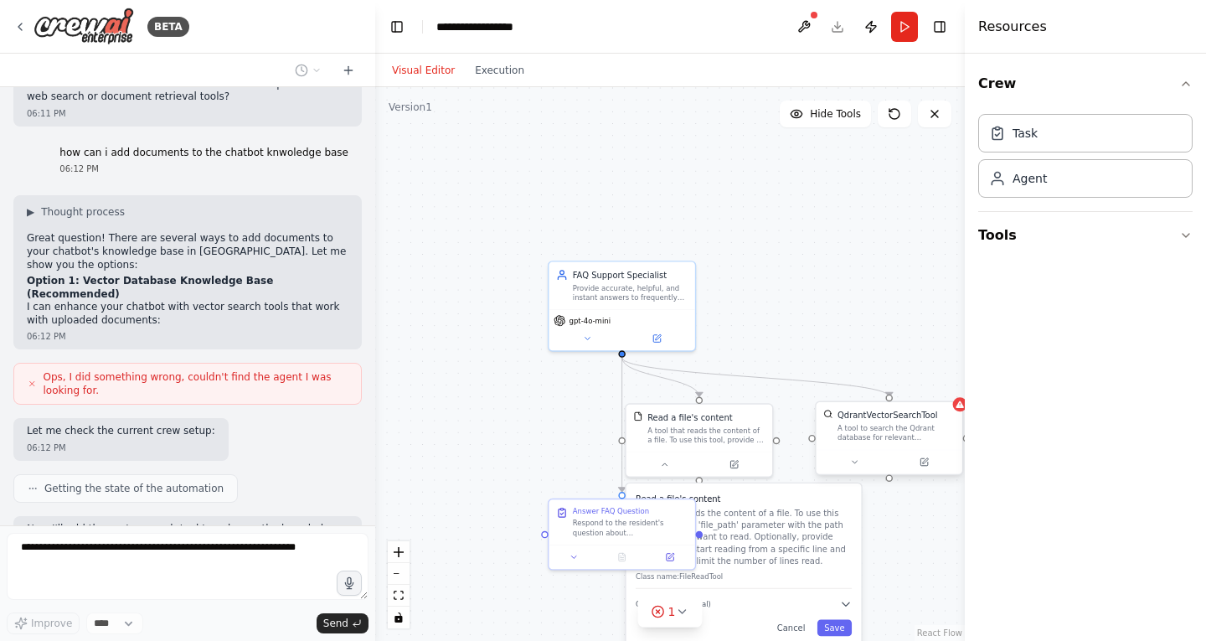
click at [864, 441] on div "A tool to search the Qdrant database for relevant information on internal docum…" at bounding box center [896, 432] width 117 height 19
click at [875, 458] on button at bounding box center [854, 462] width 67 height 14
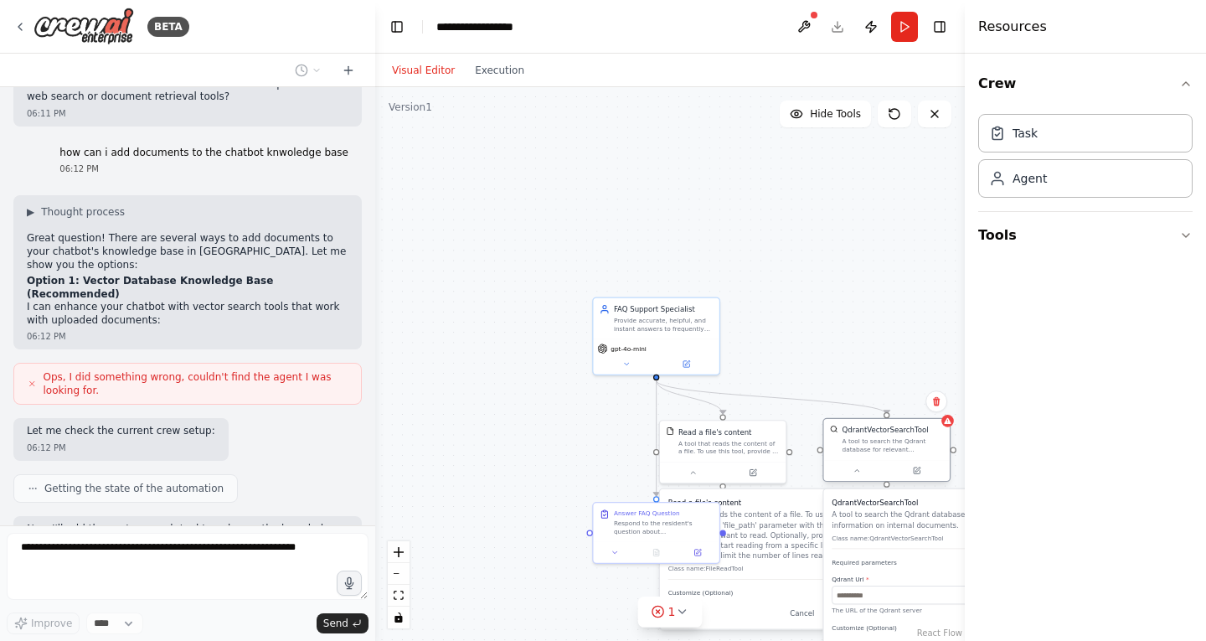
click at [912, 483] on div "QdrantVectorSearchTool A tool to search the Qdrant database for relevant inform…" at bounding box center [887, 452] width 128 height 64
click at [917, 478] on div at bounding box center [887, 470] width 126 height 21
click at [917, 470] on icon at bounding box center [917, 469] width 5 height 5
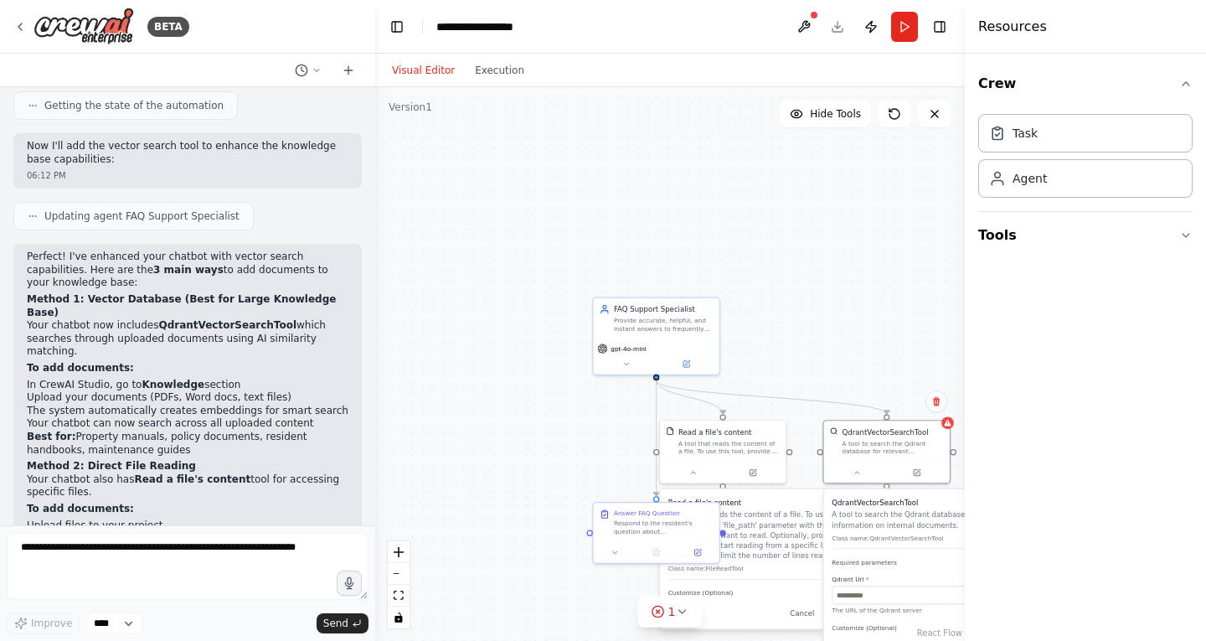
scroll to position [2558, 0]
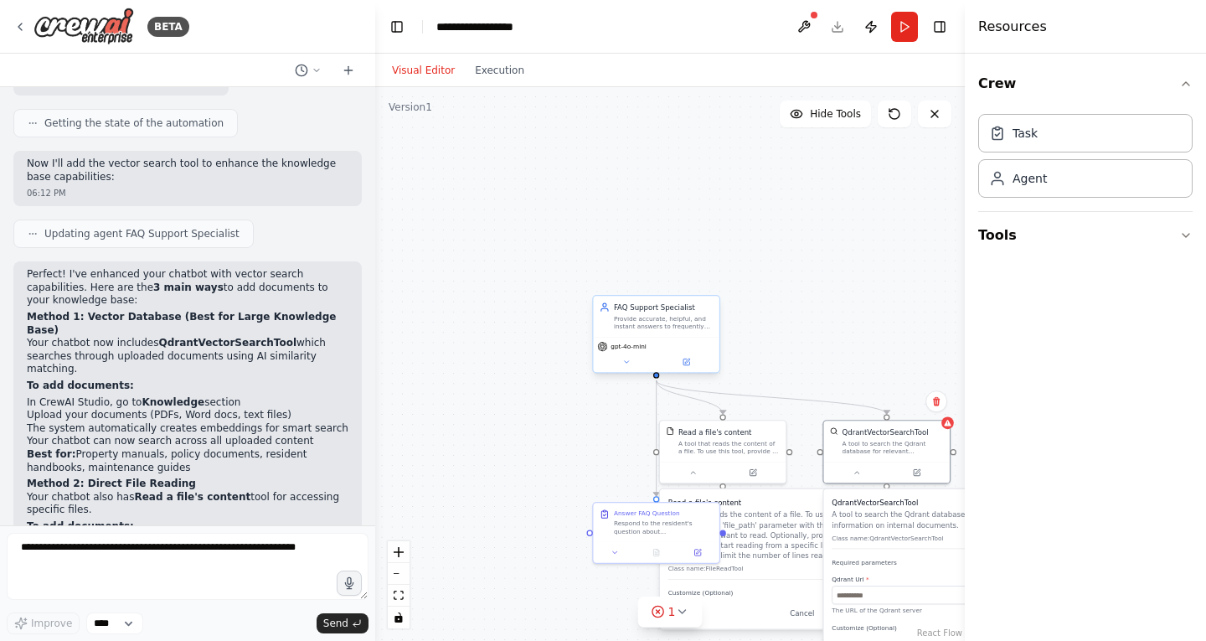
click at [679, 339] on div "gpt-4o-mini" at bounding box center [656, 354] width 126 height 35
click at [699, 367] on button at bounding box center [687, 362] width 58 height 13
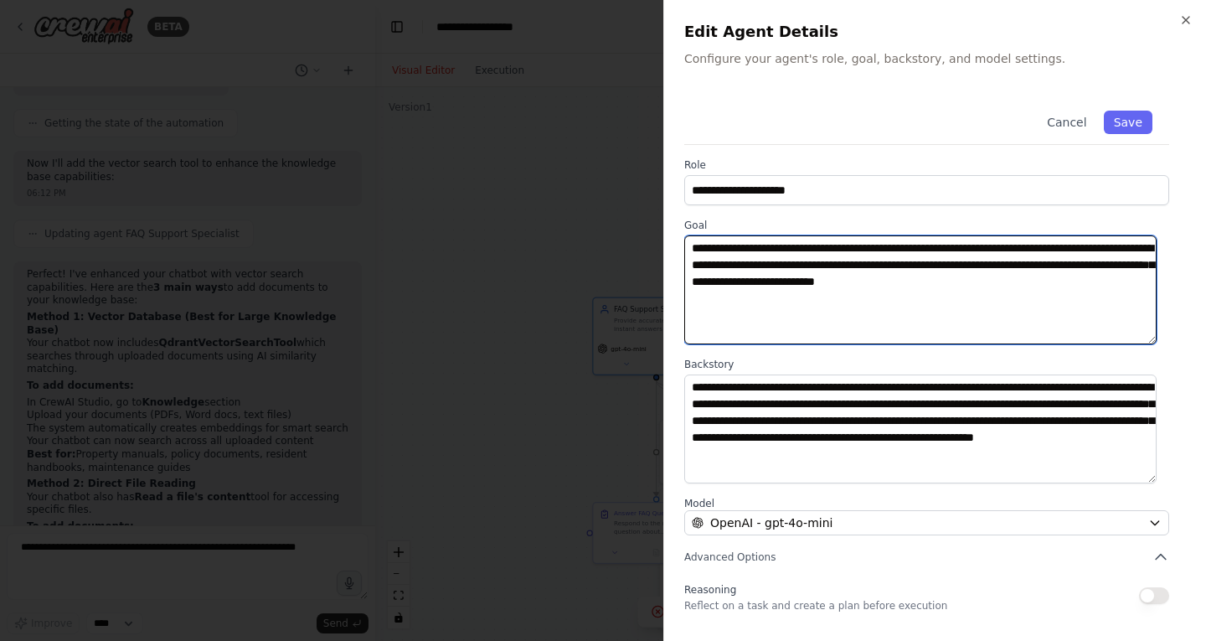
click at [925, 286] on textarea "**********" at bounding box center [920, 289] width 472 height 109
click at [1060, 281] on textarea "**********" at bounding box center [920, 289] width 472 height 109
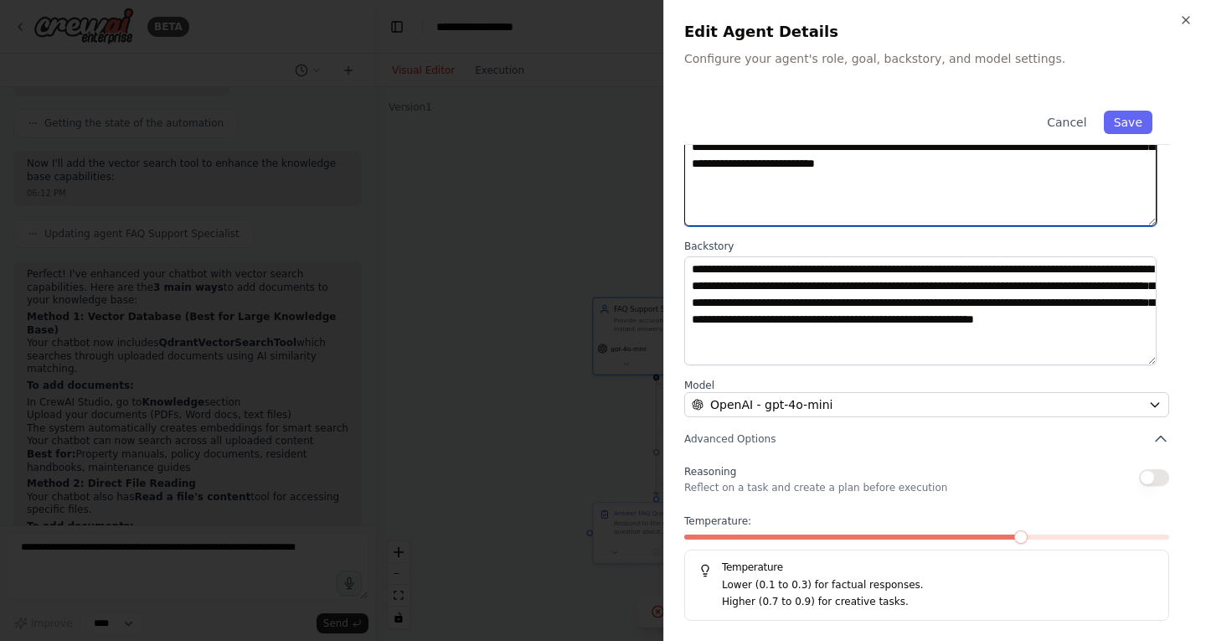
scroll to position [116, 0]
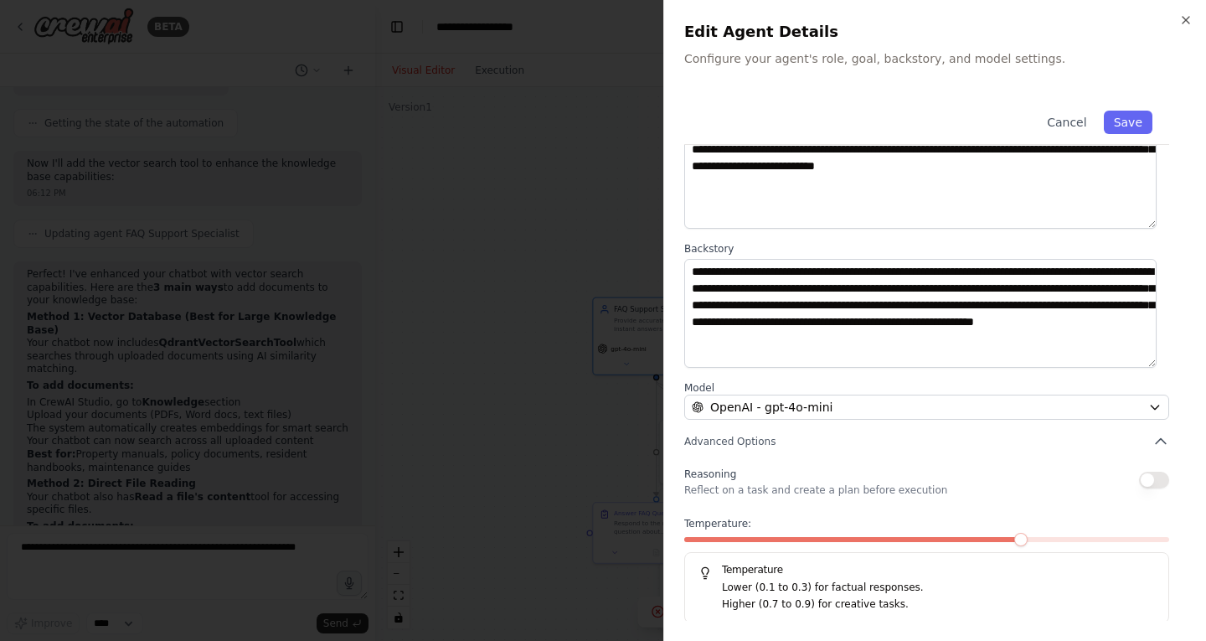
click at [1091, 451] on div "**********" at bounding box center [935, 300] width 502 height 645
click at [1128, 434] on button "Advanced Options" at bounding box center [926, 441] width 485 height 17
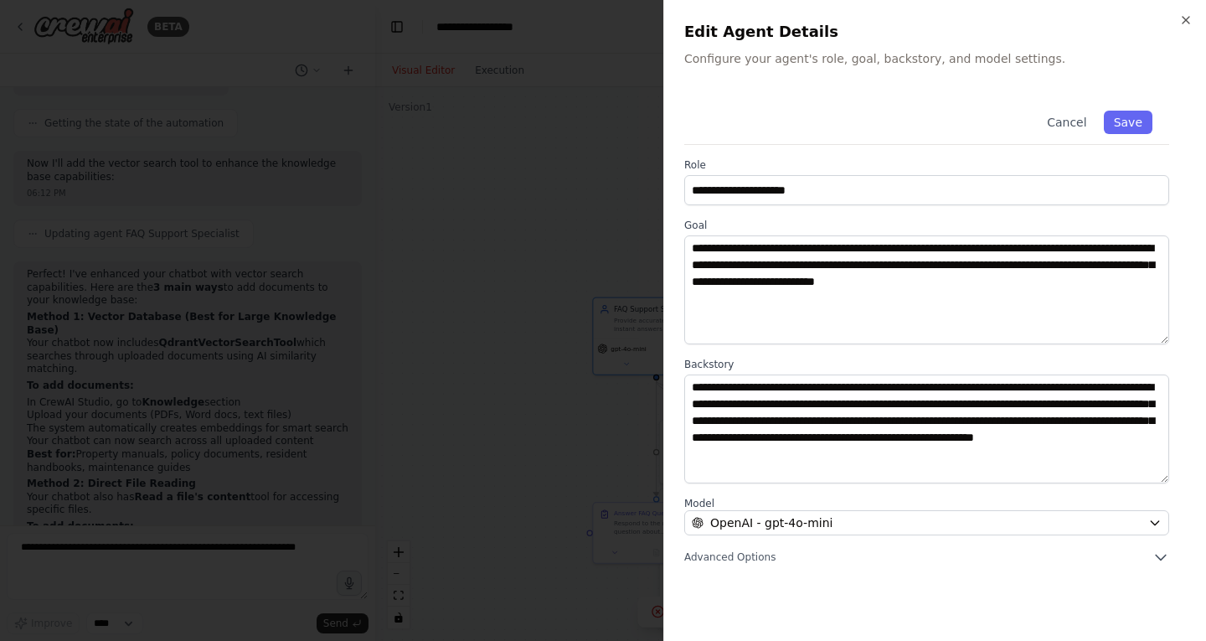
click at [565, 201] on div at bounding box center [603, 320] width 1206 height 641
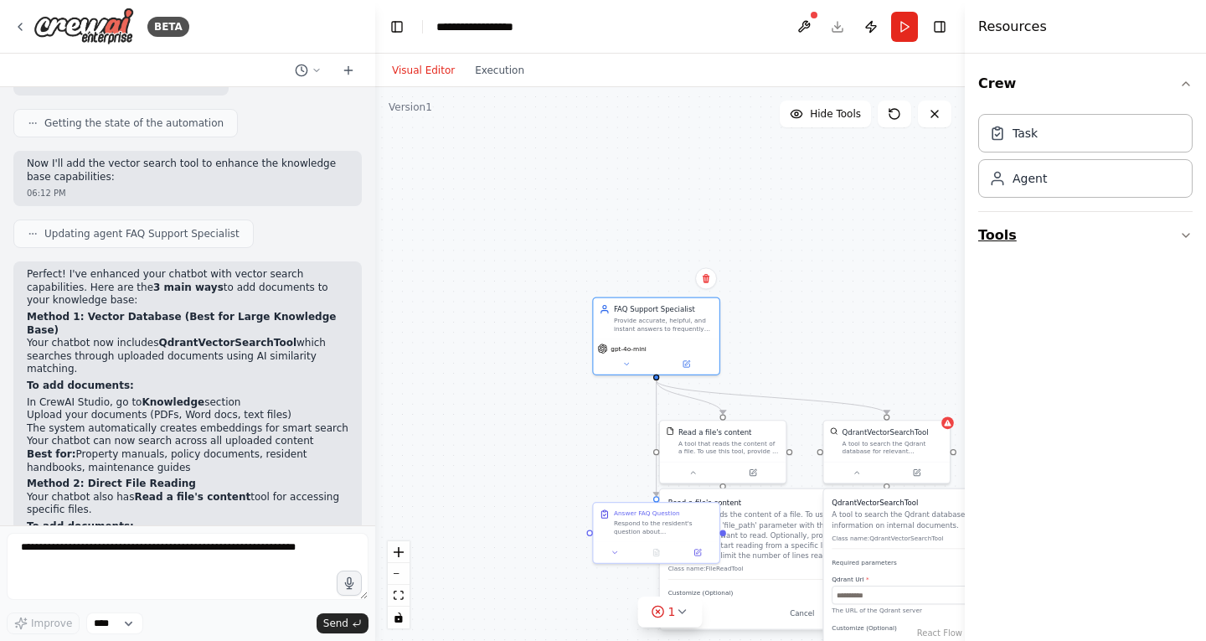
click at [1024, 238] on button "Tools" at bounding box center [1085, 235] width 214 height 47
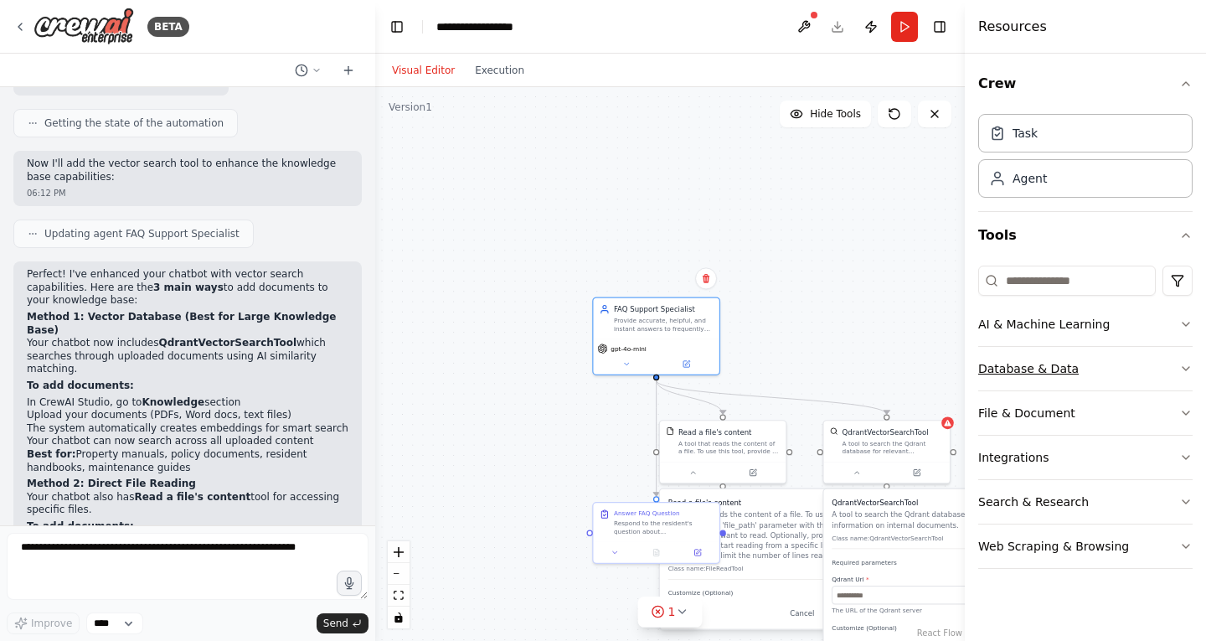
click at [1071, 374] on button "Database & Data" at bounding box center [1085, 369] width 214 height 44
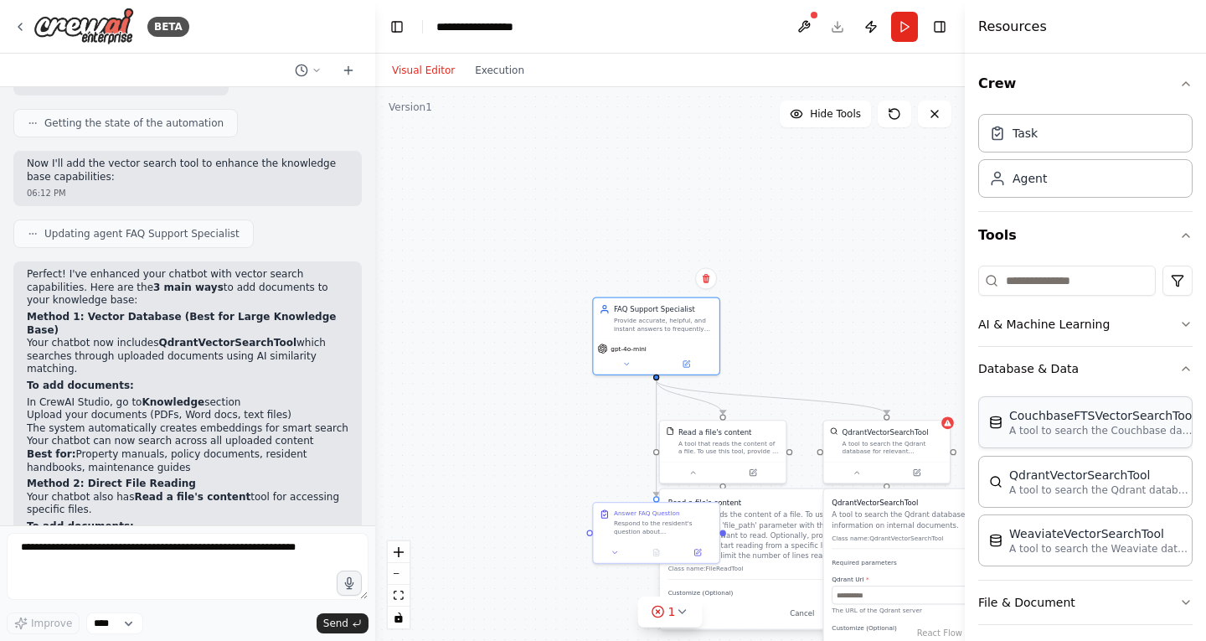
click at [1121, 428] on p "A tool to search the Couchbase database for relevant information on internal do…" at bounding box center [1101, 430] width 184 height 13
click at [1063, 438] on div "CouchbaseFTSVectorSearchTool A tool to search the Couchbase database for releva…" at bounding box center [1085, 422] width 214 height 52
click at [929, 448] on div "A tool to search the Qdrant database for relevant information on internal docum…" at bounding box center [893, 445] width 101 height 17
click at [1070, 469] on div "QdrantVectorSearchTool" at bounding box center [1101, 474] width 184 height 17
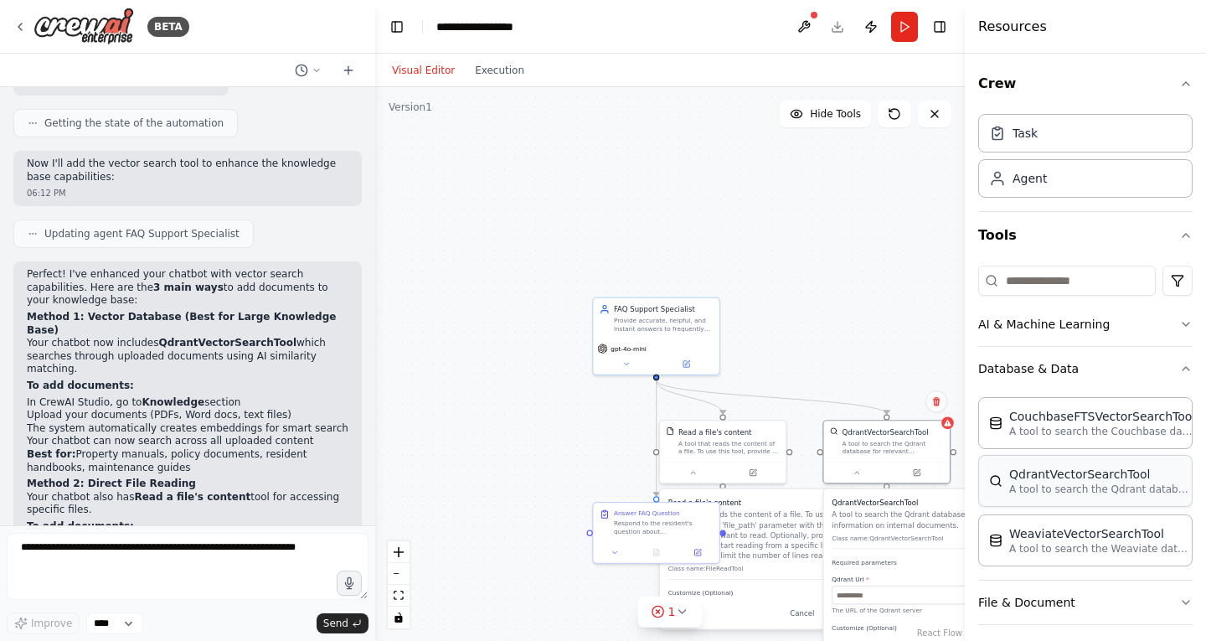
click at [1075, 504] on div "QdrantVectorSearchTool A tool to search the Qdrant database for relevant inform…" at bounding box center [1085, 481] width 214 height 52
click at [1081, 543] on p "A tool to search the Weaviate database for relevant information on internal doc…" at bounding box center [1101, 547] width 184 height 13
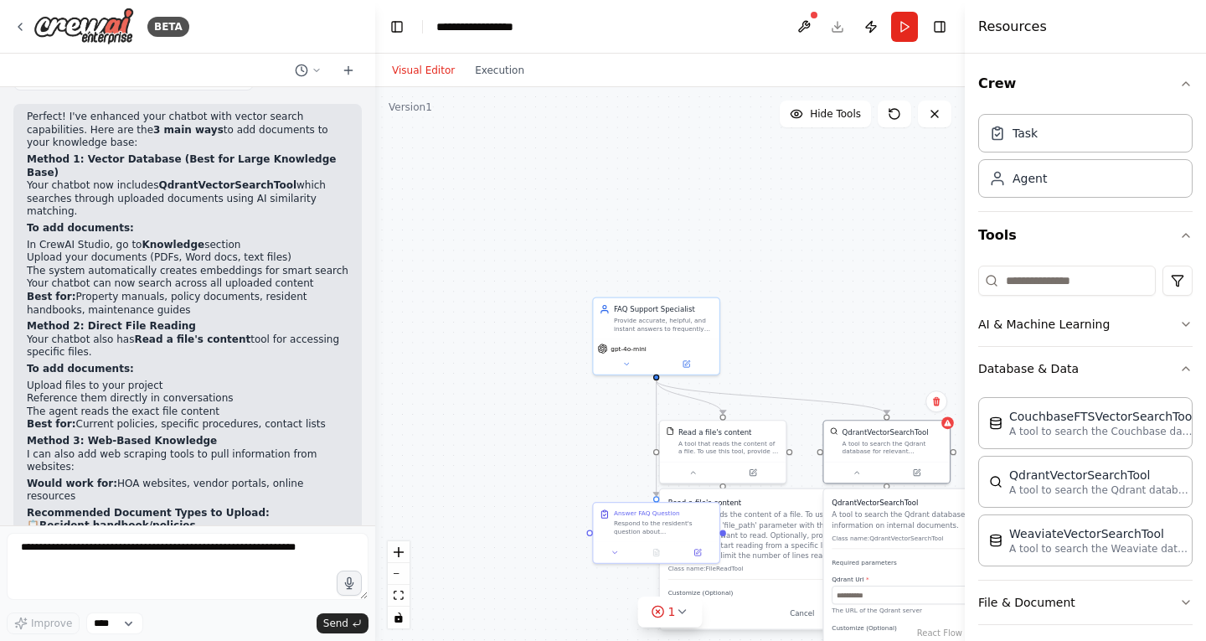
scroll to position [2719, 0]
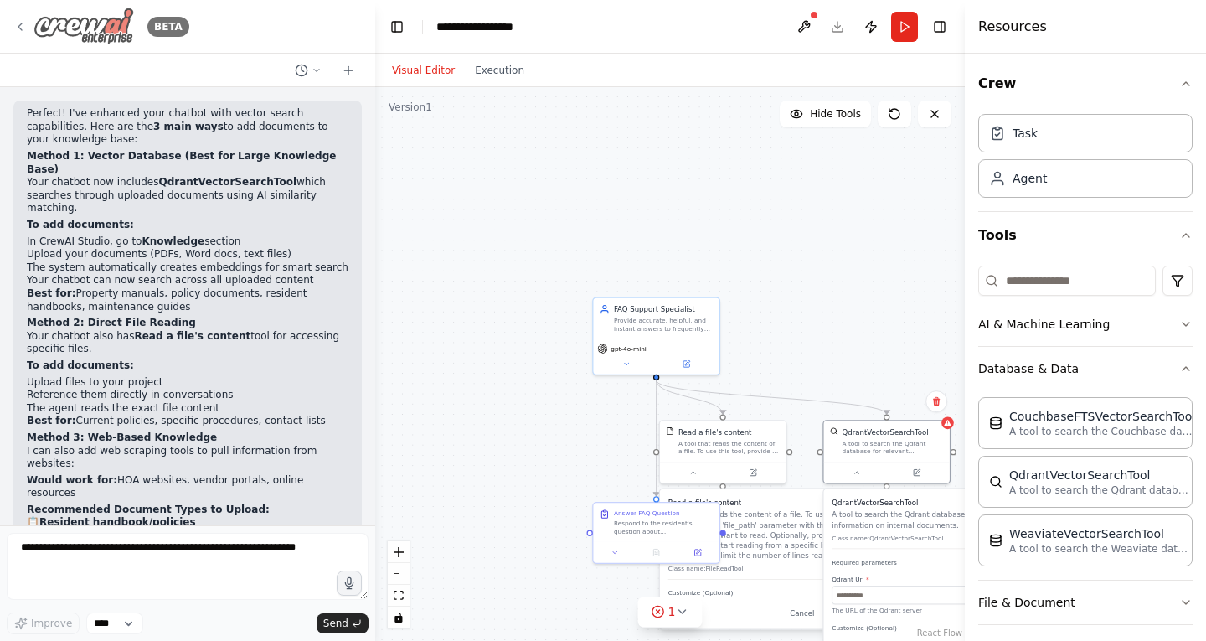
click at [68, 25] on img at bounding box center [84, 27] width 101 height 38
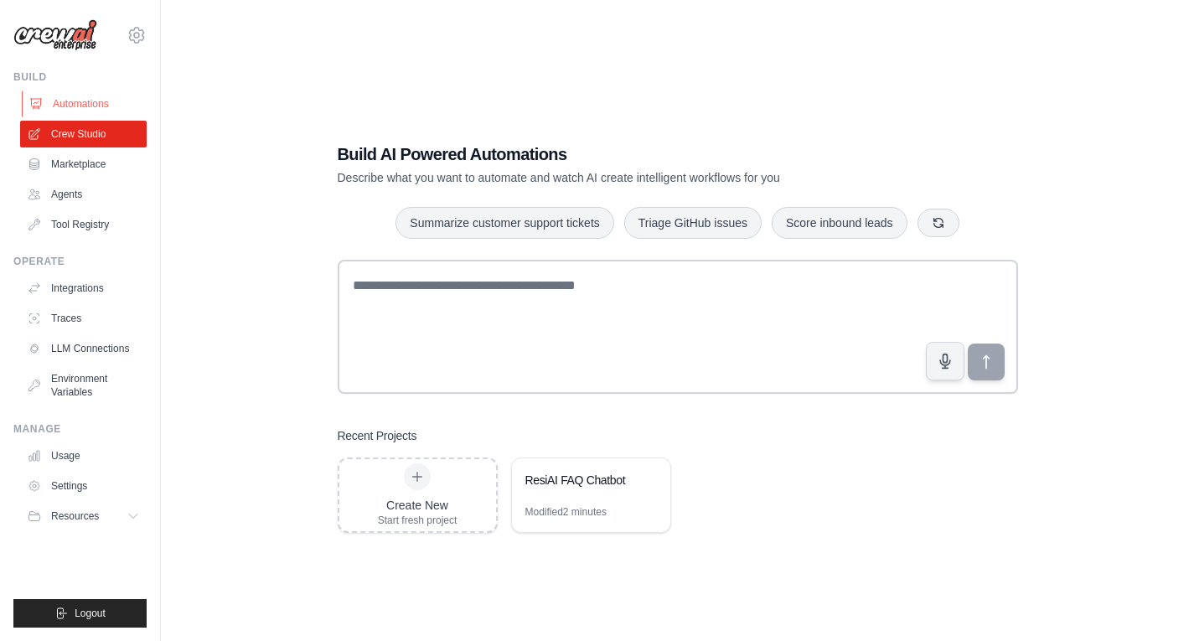
click at [84, 98] on link "Automations" at bounding box center [85, 103] width 126 height 27
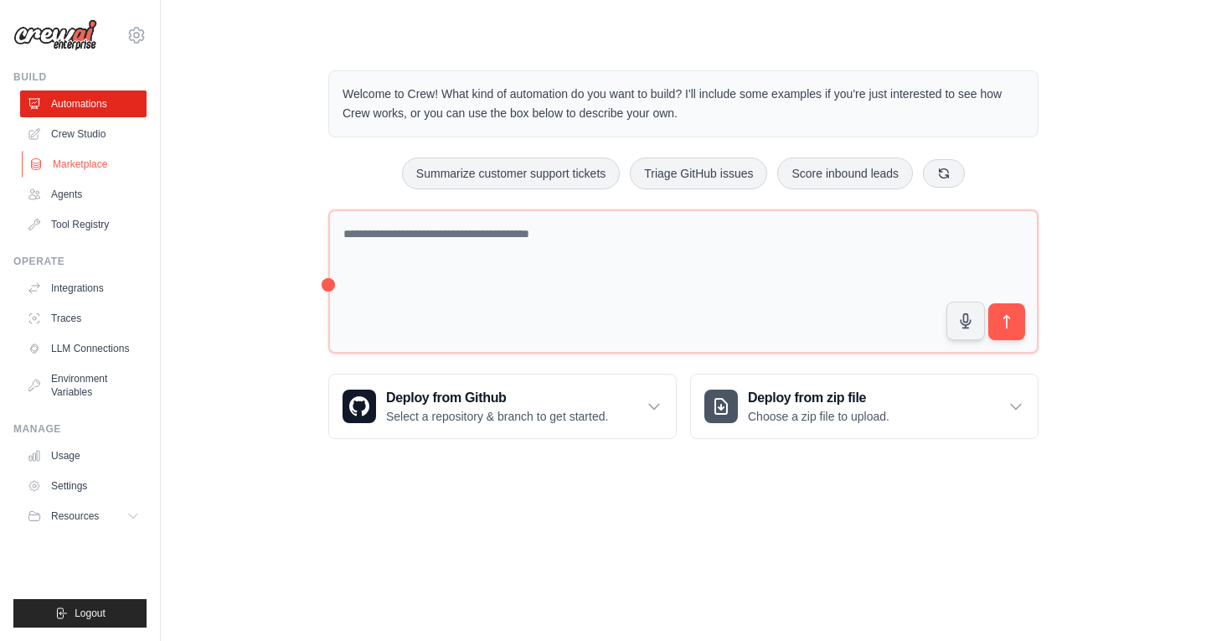
click at [102, 157] on link "Marketplace" at bounding box center [85, 164] width 126 height 27
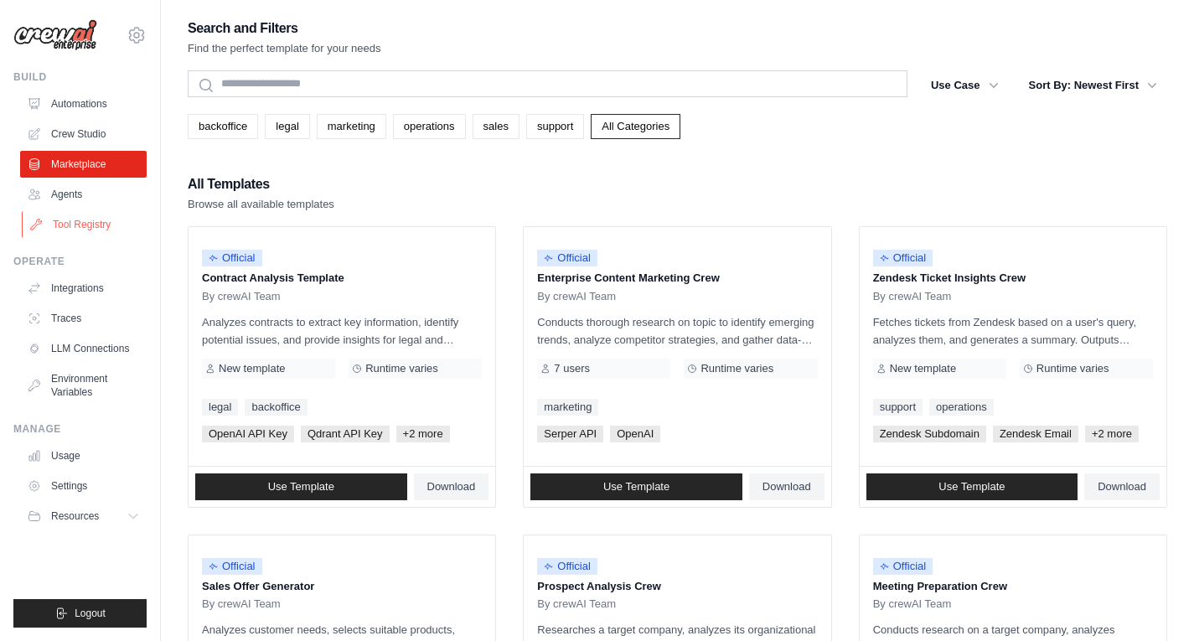
click at [93, 217] on link "Tool Registry" at bounding box center [85, 224] width 126 height 27
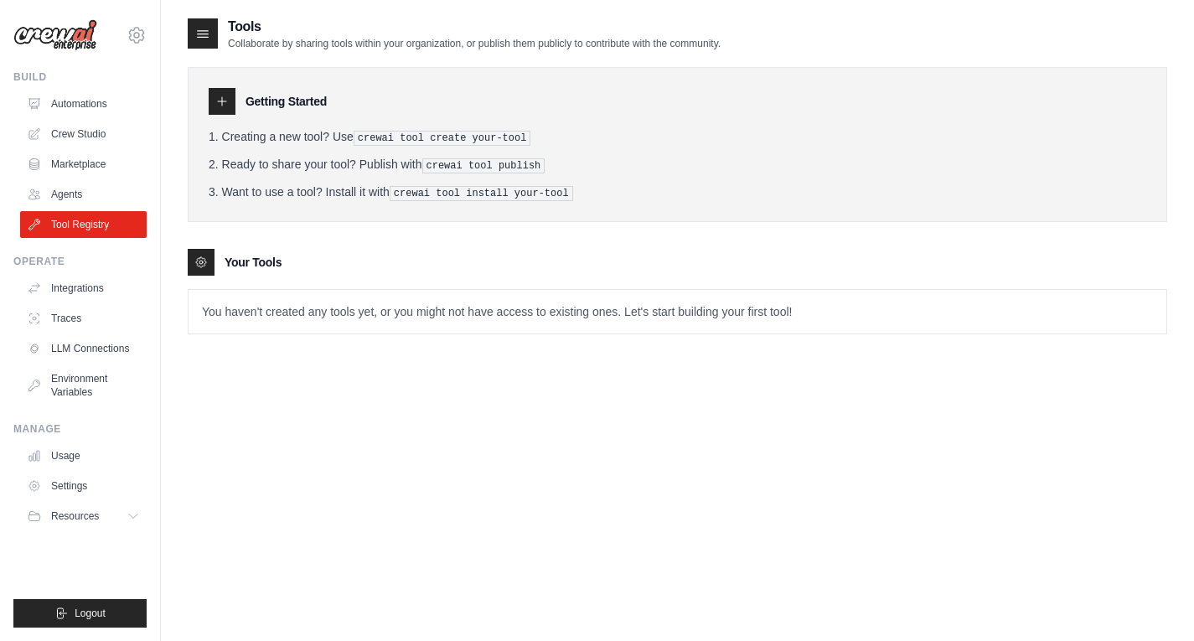
click at [93, 271] on div "Operate Integrations Traces LLM Connections Environment Variables" at bounding box center [79, 330] width 133 height 151
click at [90, 281] on link "Integrations" at bounding box center [85, 288] width 126 height 27
